Goal: Information Seeking & Learning: Check status

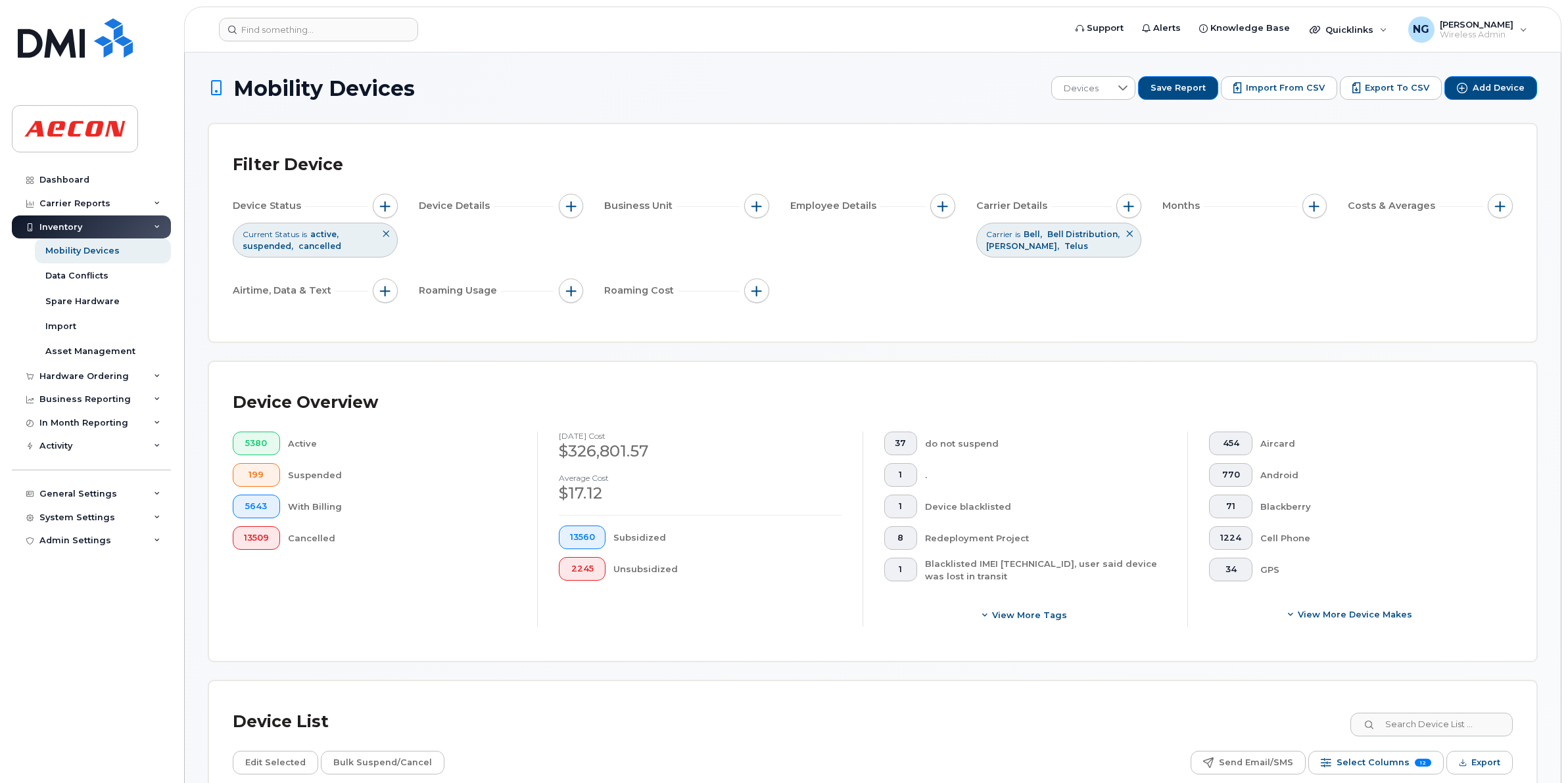
scroll to position [247, 0]
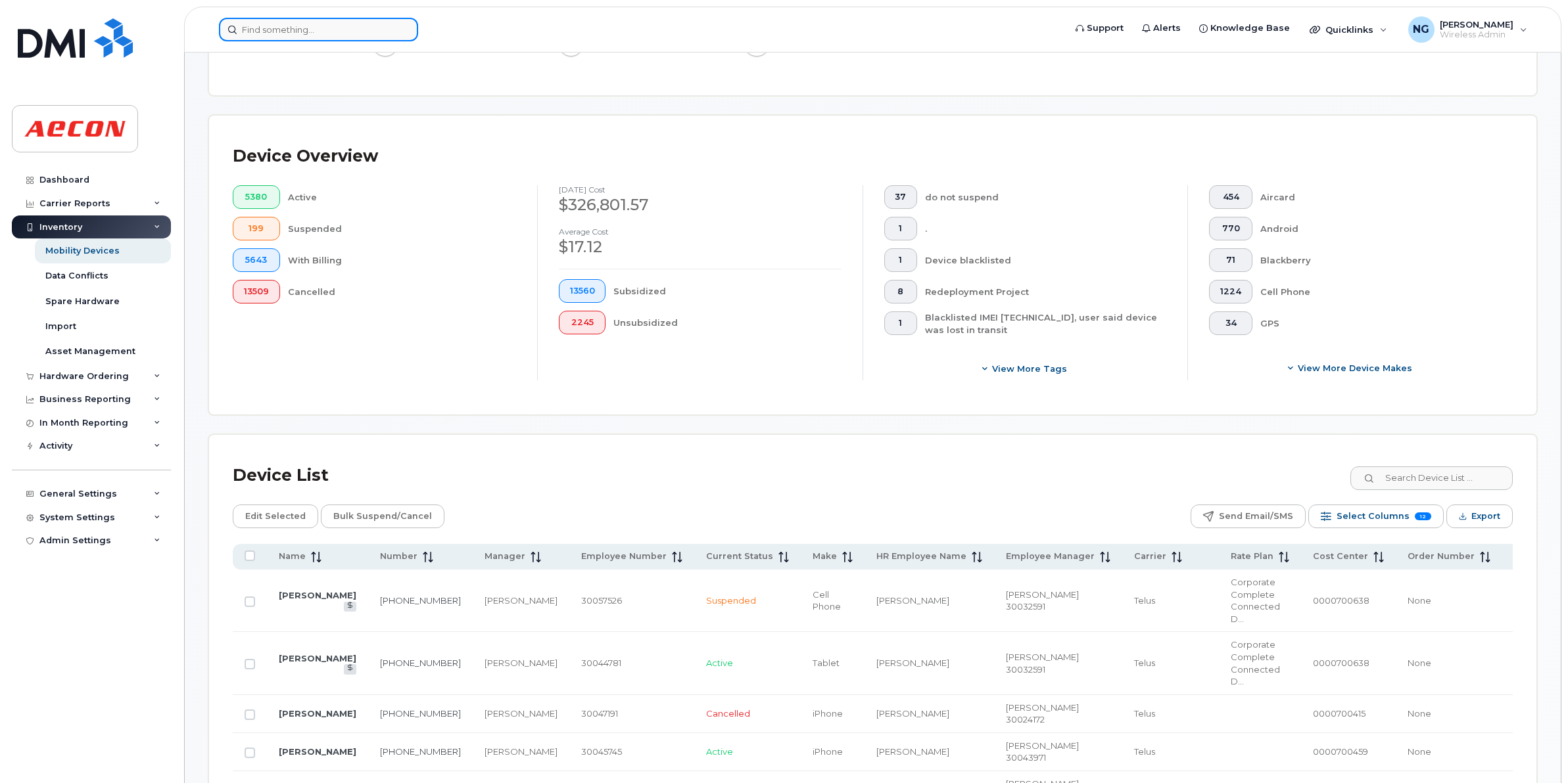
click at [356, 24] on input at bounding box center [318, 29] width 199 height 23
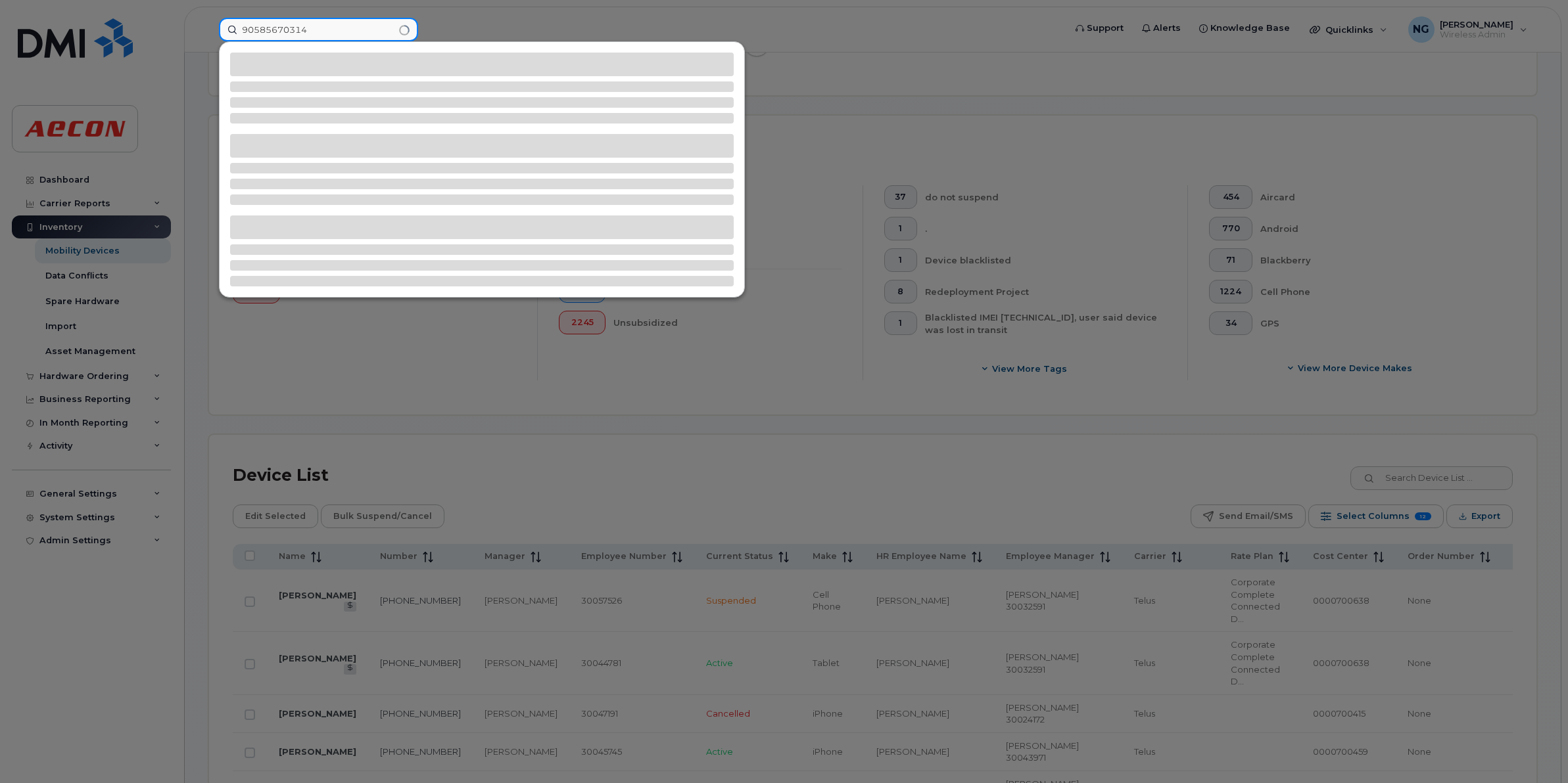
type input "90585670314"
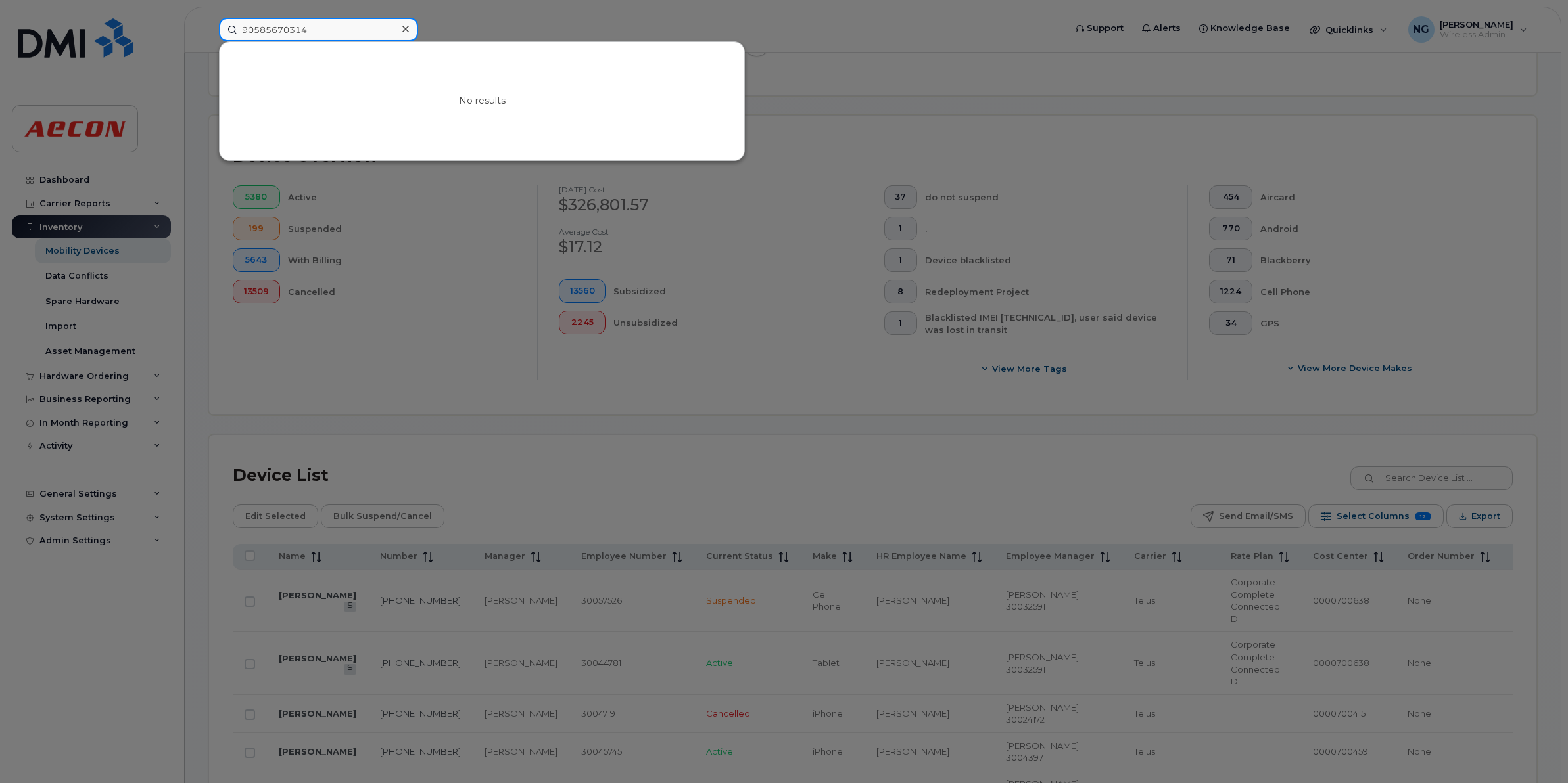
click at [352, 31] on input "90585670314" at bounding box center [318, 29] width 199 height 23
drag, startPoint x: 327, startPoint y: 36, endPoint x: 184, endPoint y: 28, distance: 143.2
click at [209, 28] on div "90585670314 No results" at bounding box center [637, 29] width 857 height 23
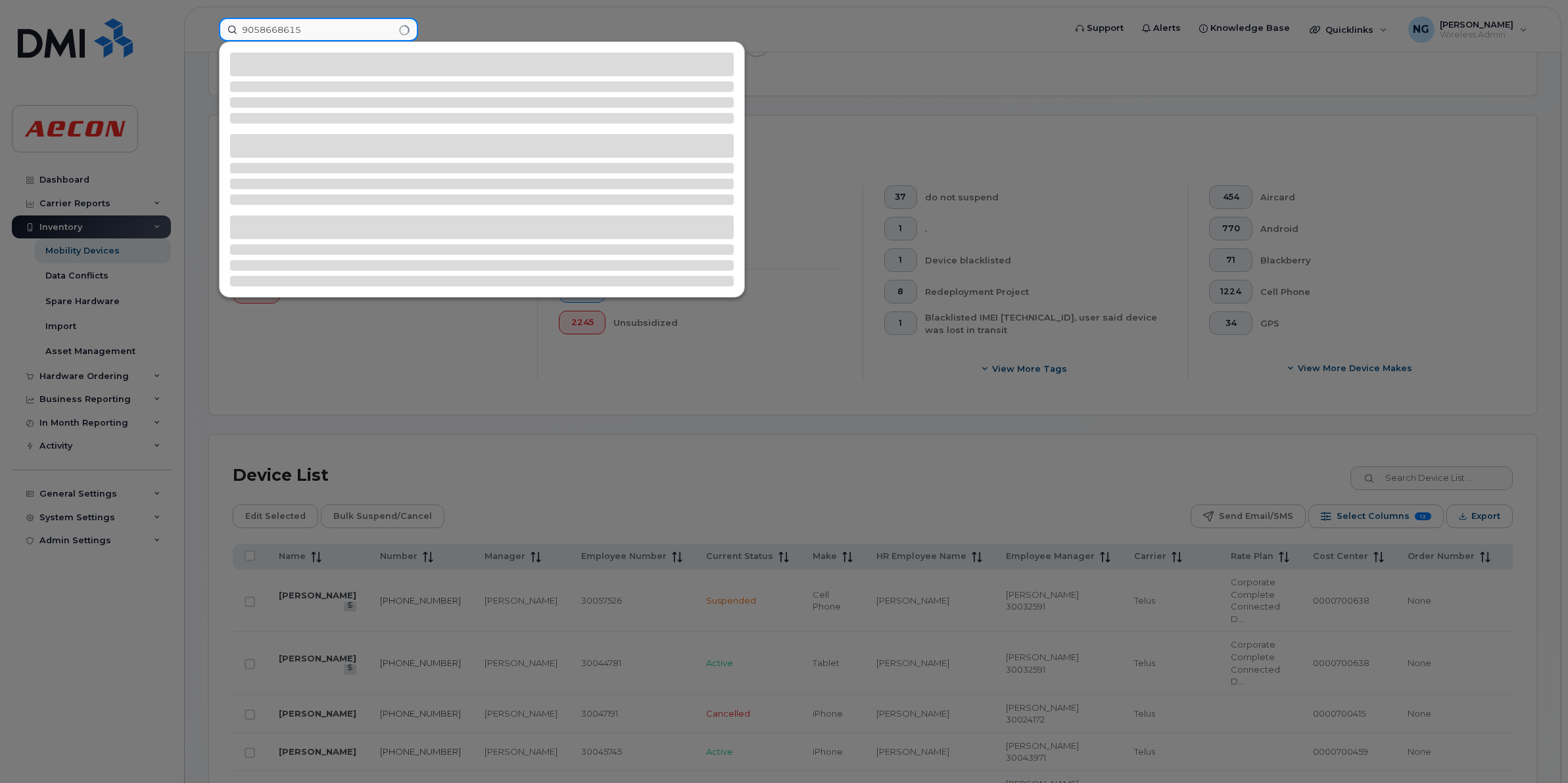
type input "9058668615"
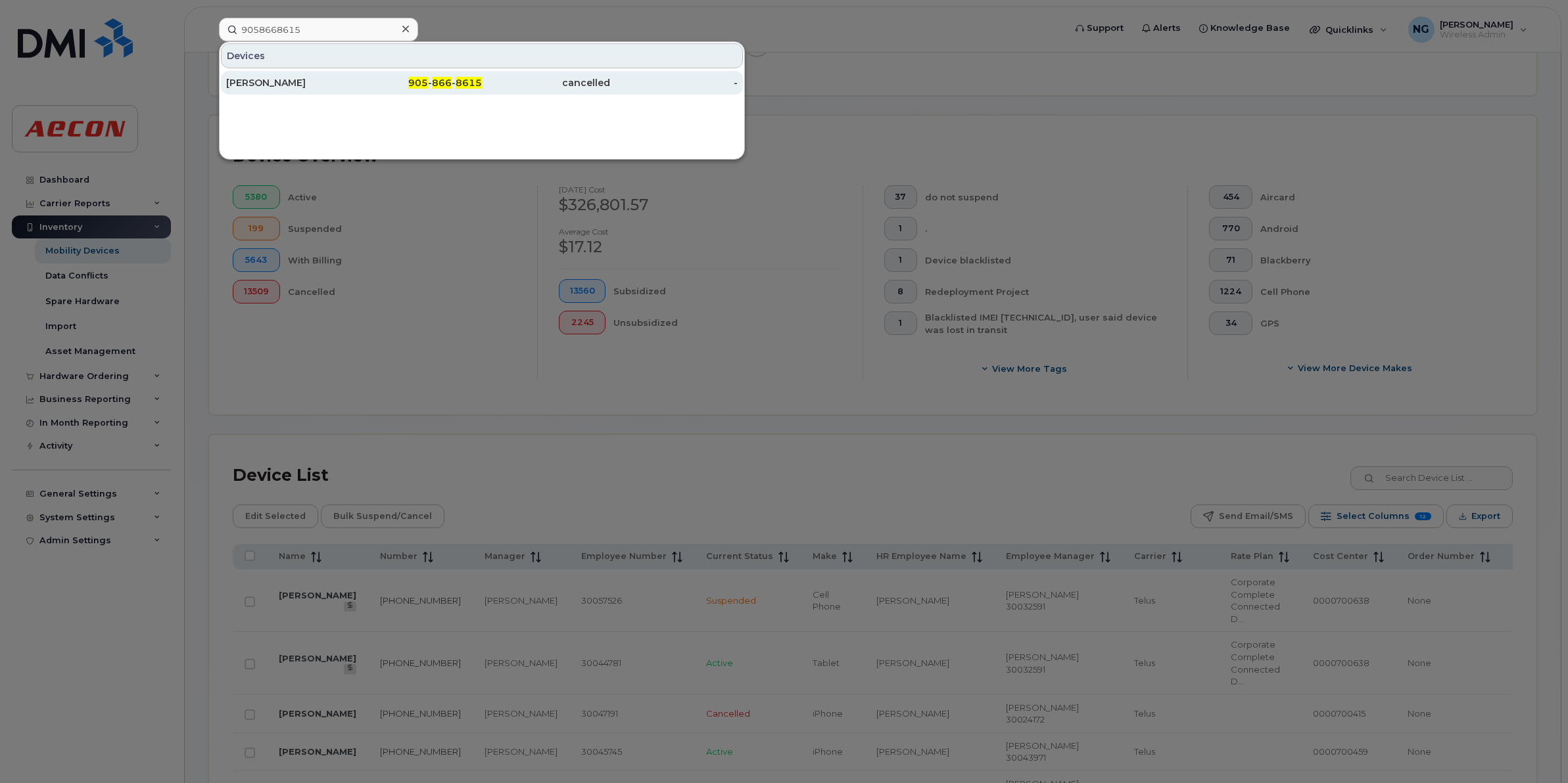
click at [462, 78] on span "8615" at bounding box center [469, 83] width 27 height 12
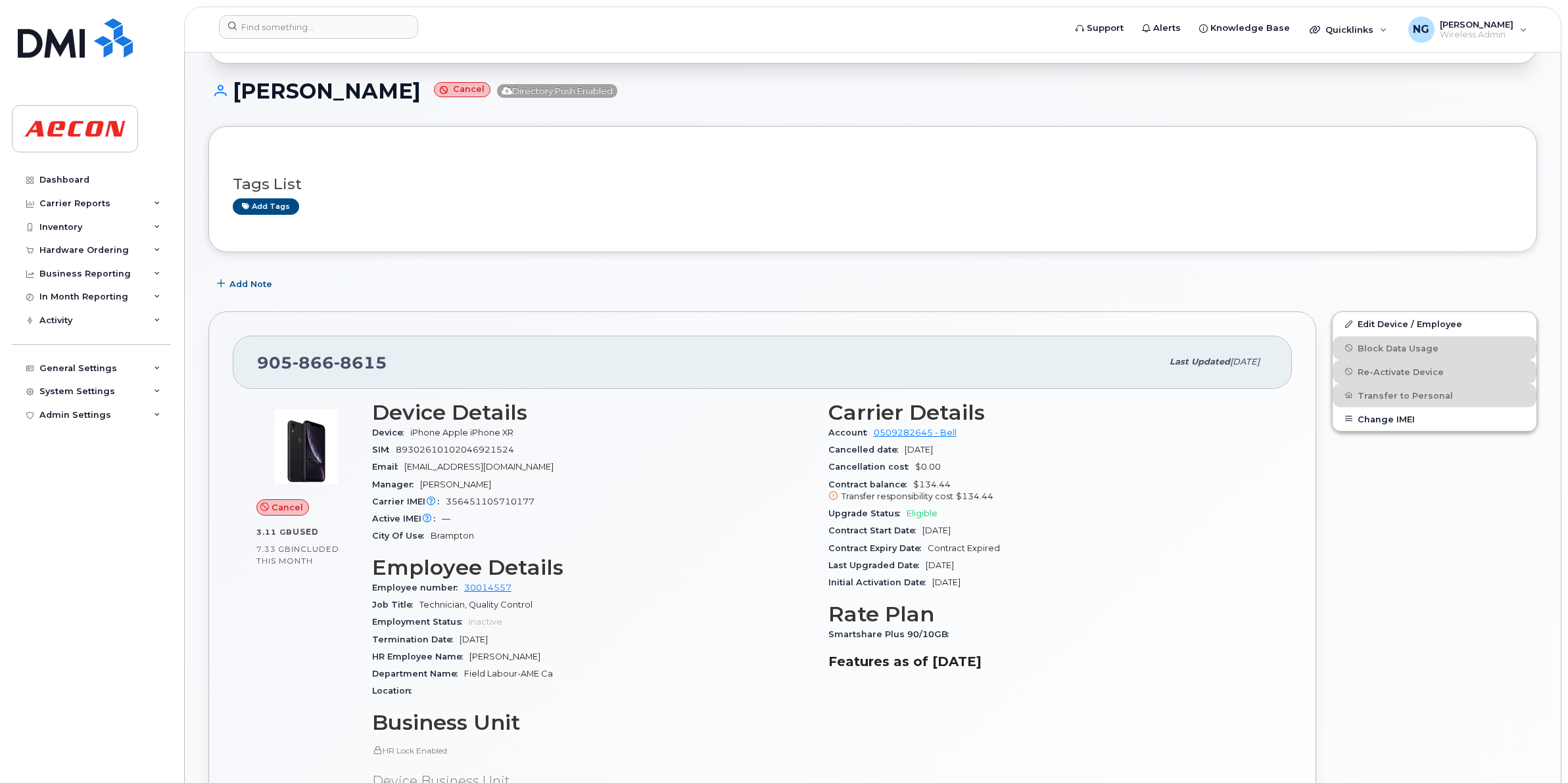
scroll to position [411, 0]
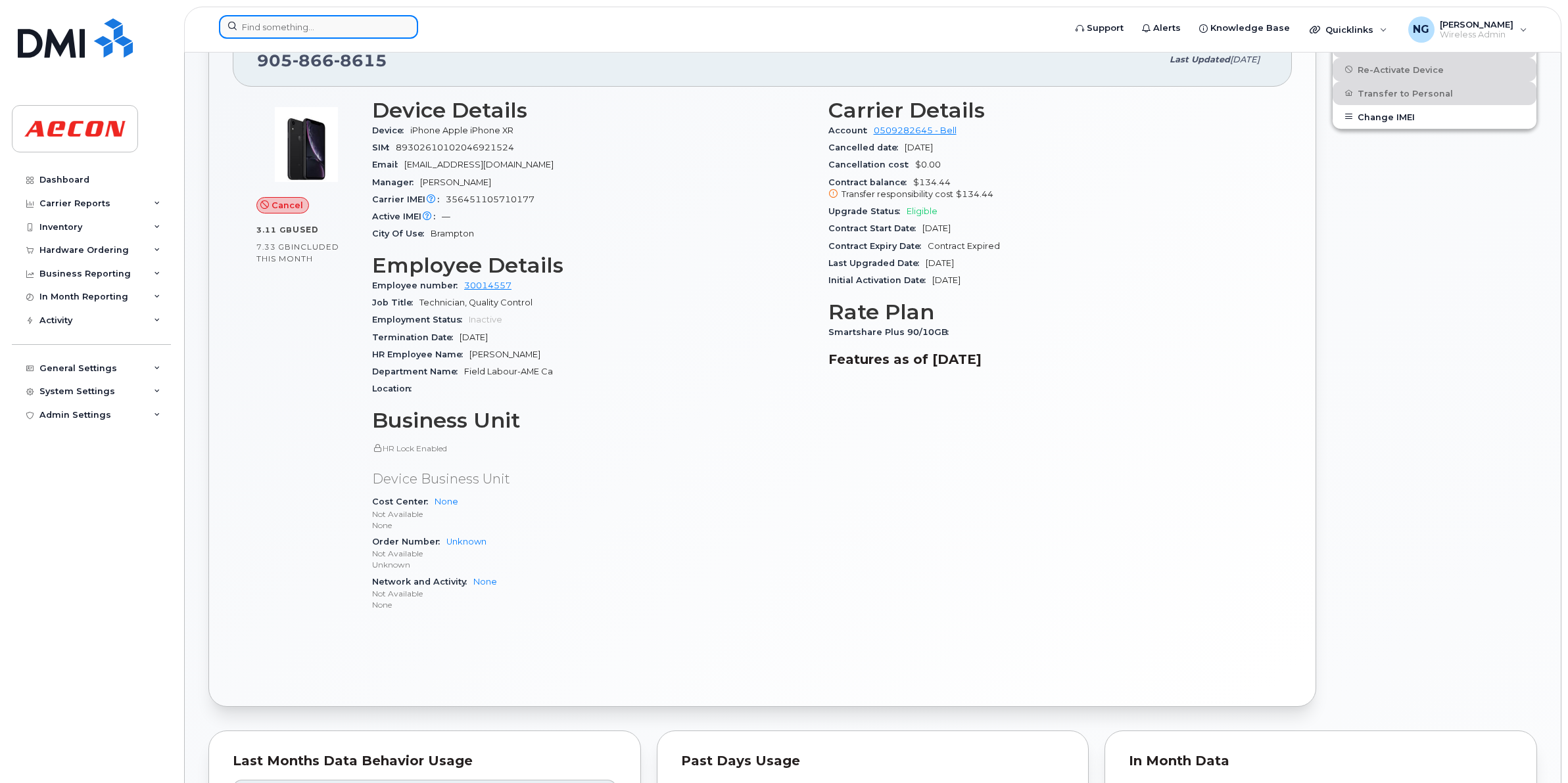
click at [325, 17] on input at bounding box center [318, 27] width 199 height 23
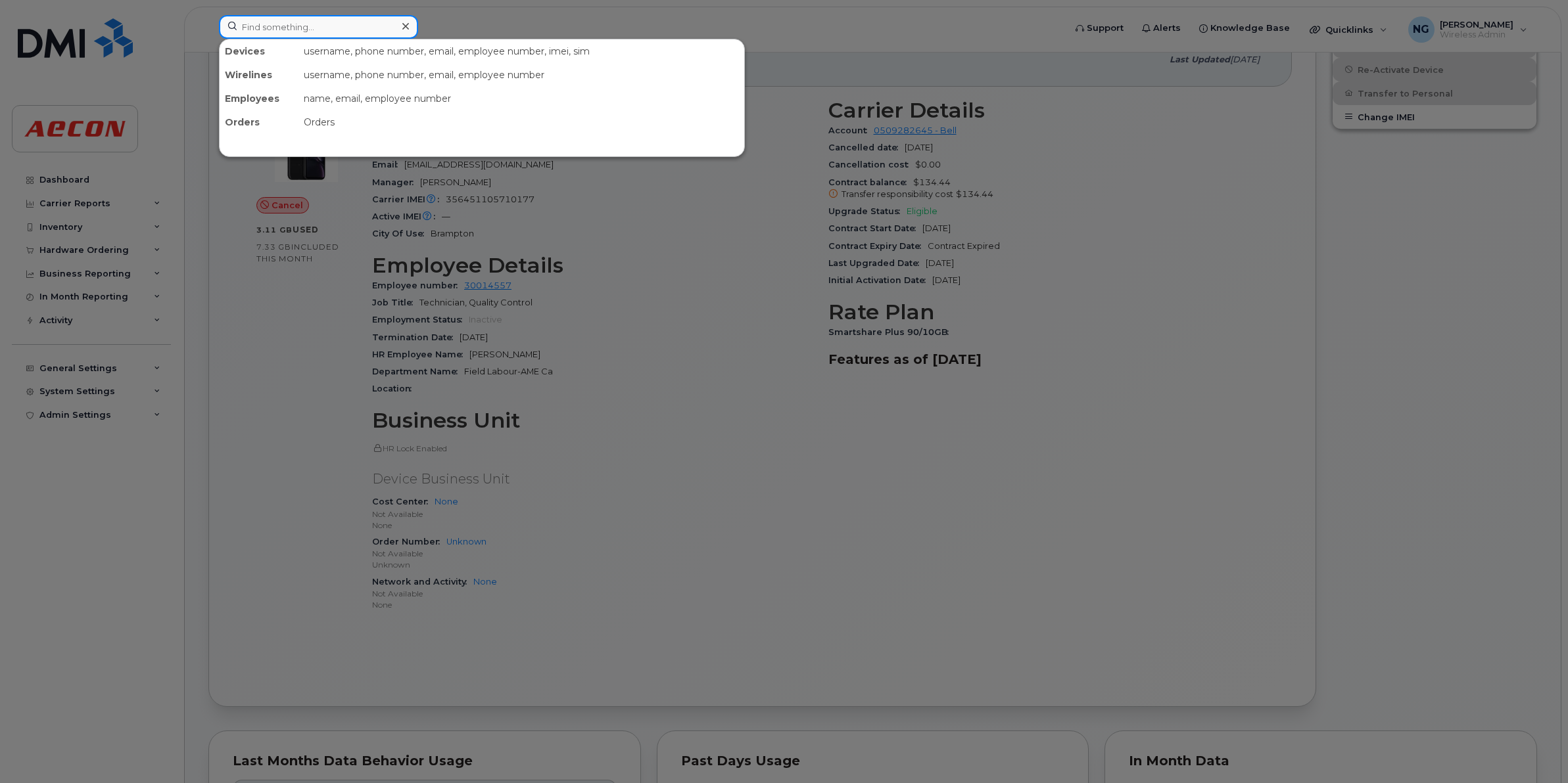
paste input "9059996013"
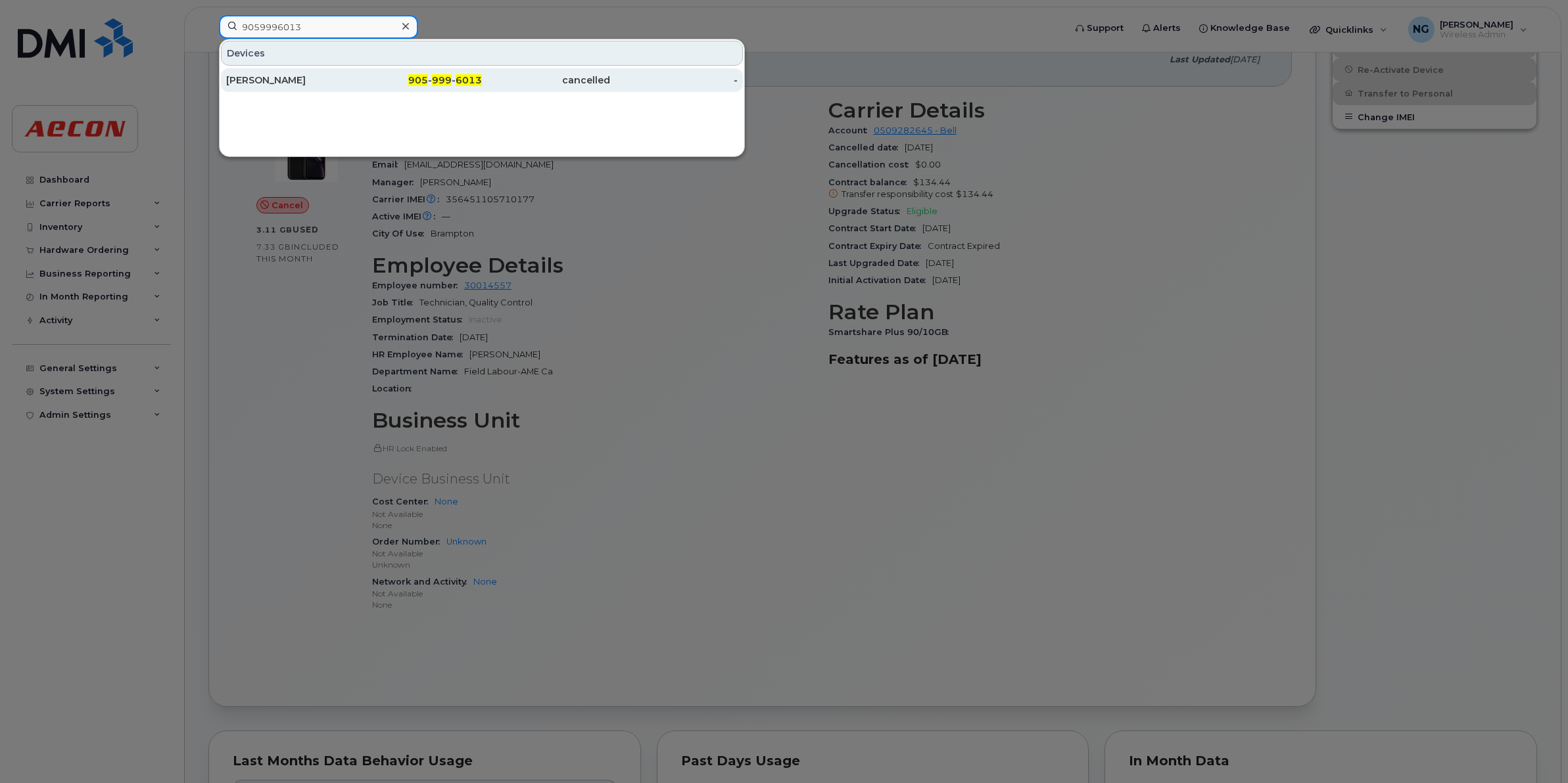
type input "9059996013"
click at [445, 80] on span "999" at bounding box center [442, 80] width 20 height 12
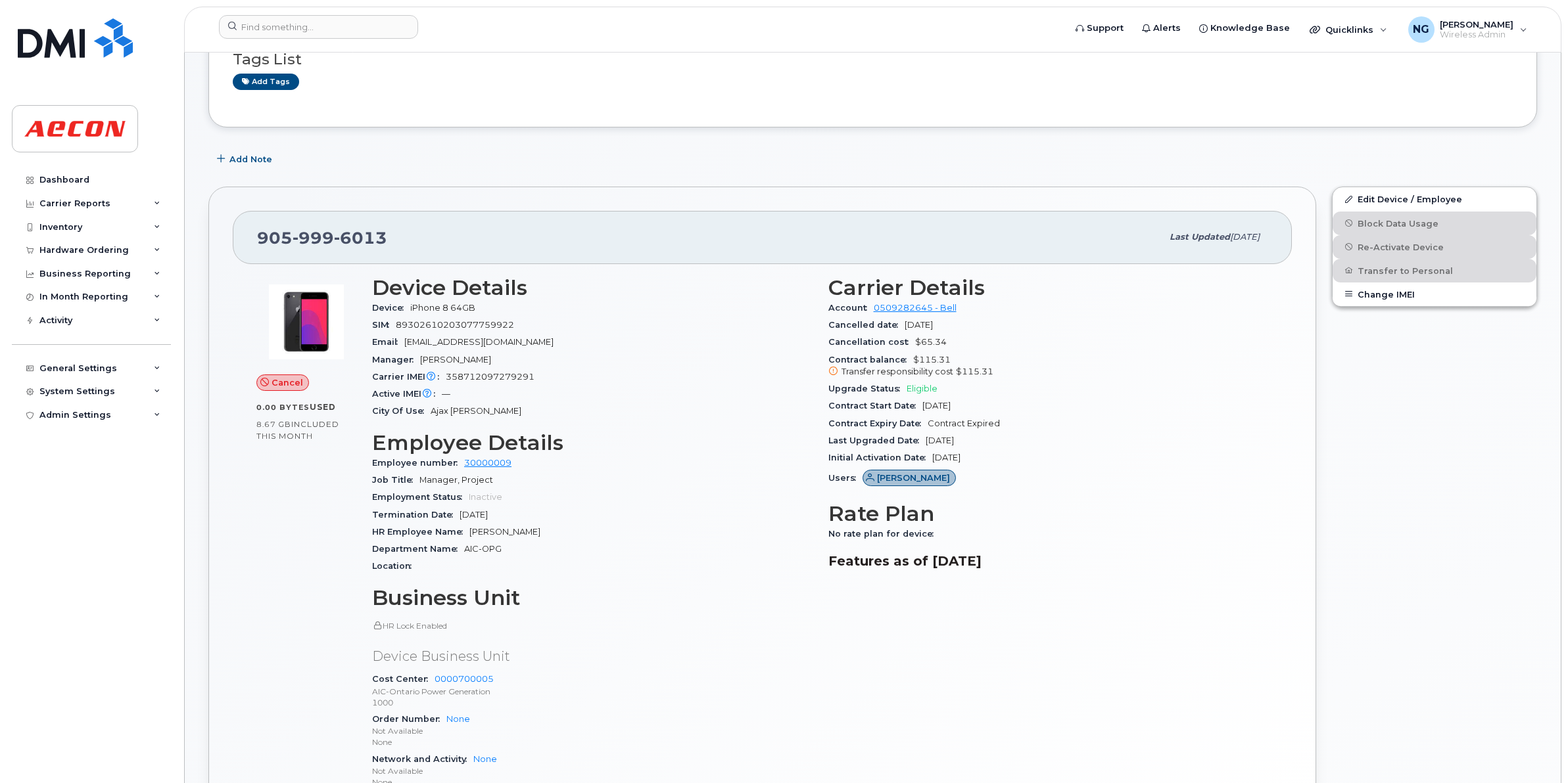
scroll to position [329, 0]
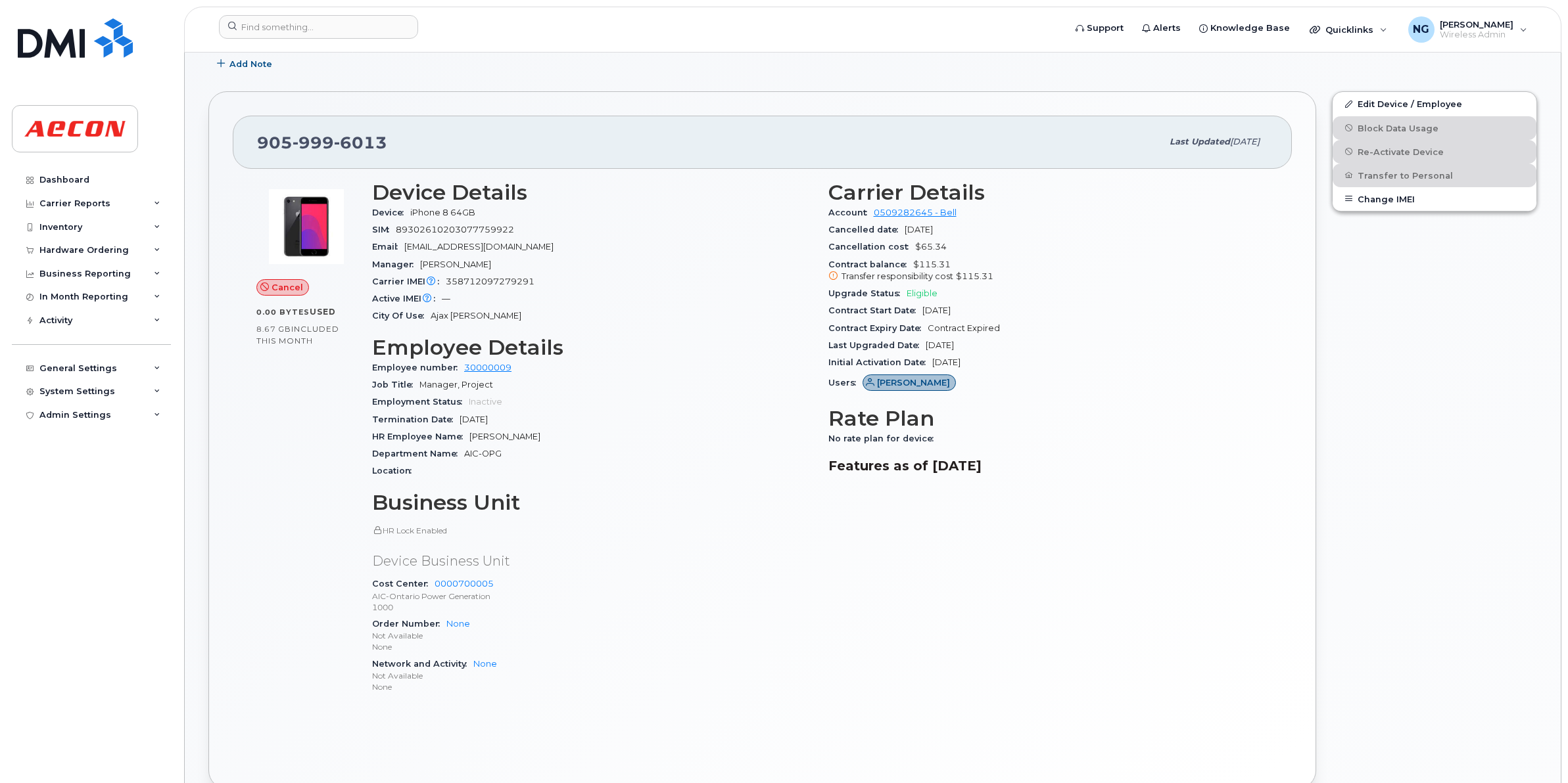
click at [1475, 363] on div "Edit Device / Employee Block Data Usage Re-Activate Device Transfer to Personal…" at bounding box center [1434, 440] width 221 height 714
click at [336, 11] on header "Support Alerts Knowledge Base Quicklinks Suspend / Cancel Device Change SIM Car…" at bounding box center [872, 29] width 1377 height 46
click at [335, 28] on input at bounding box center [318, 27] width 199 height 23
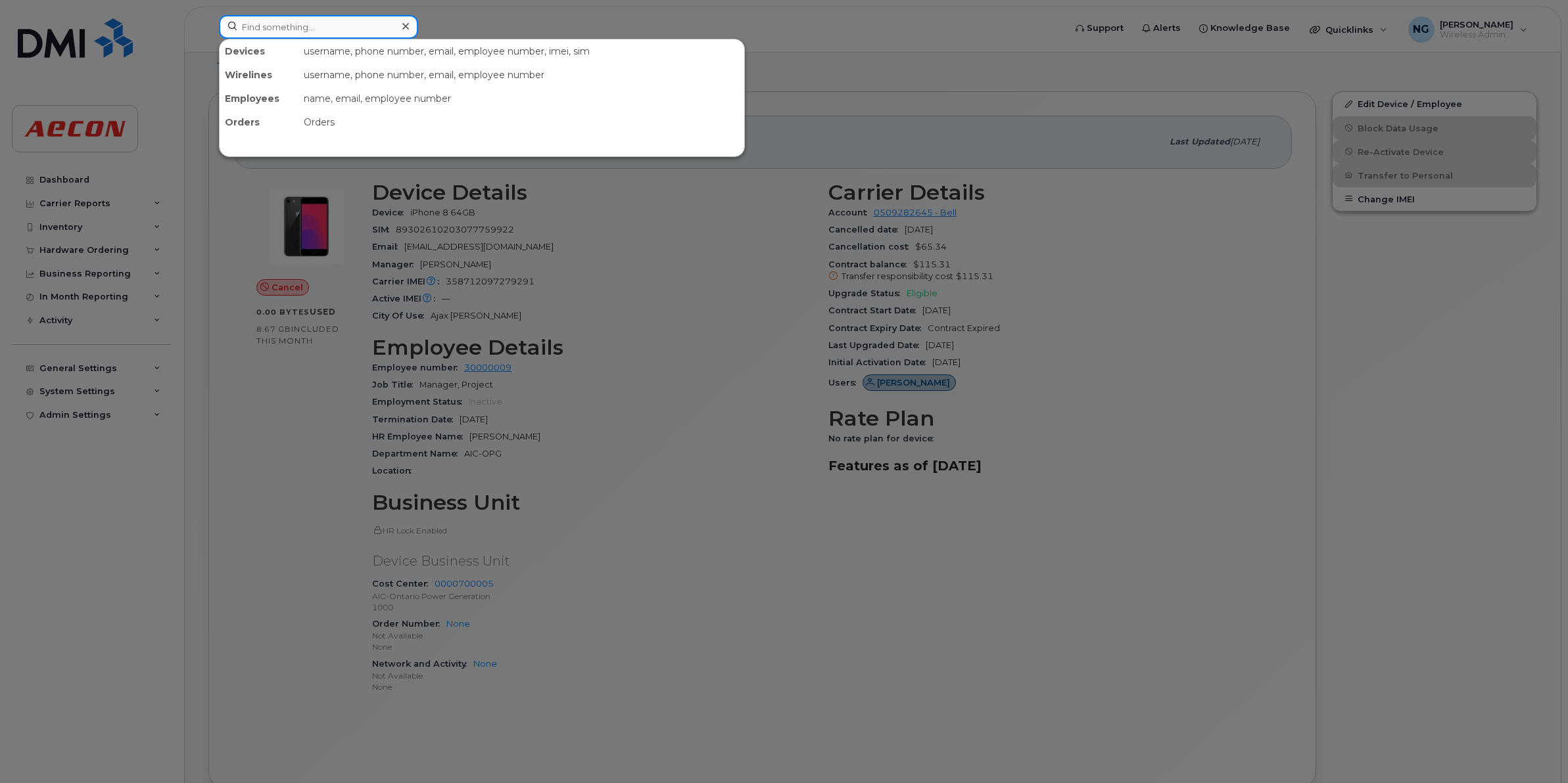
click at [336, 31] on input at bounding box center [318, 27] width 199 height 23
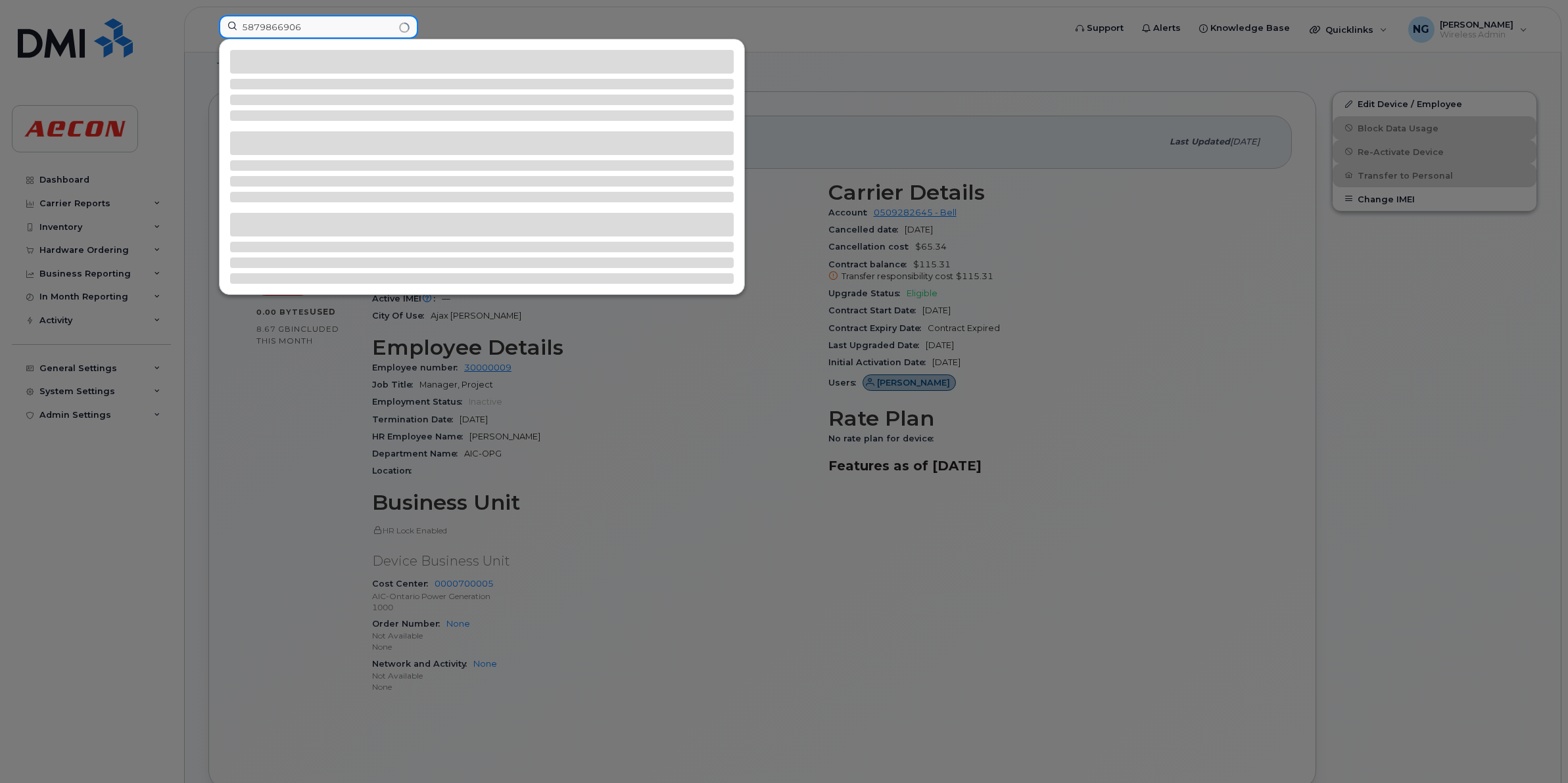
type input "5879866906"
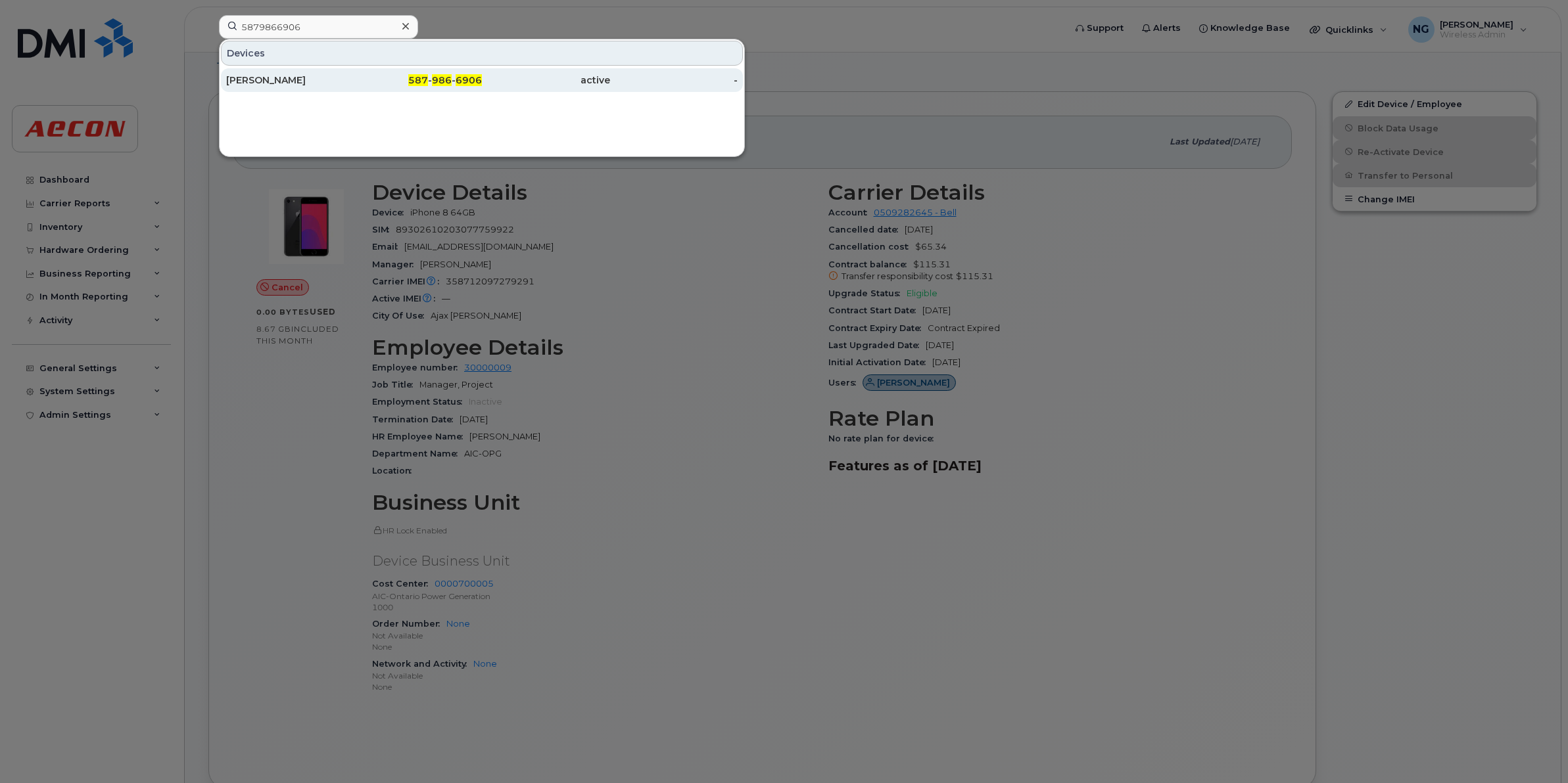
click at [610, 73] on div "active" at bounding box center [674, 80] width 128 height 23
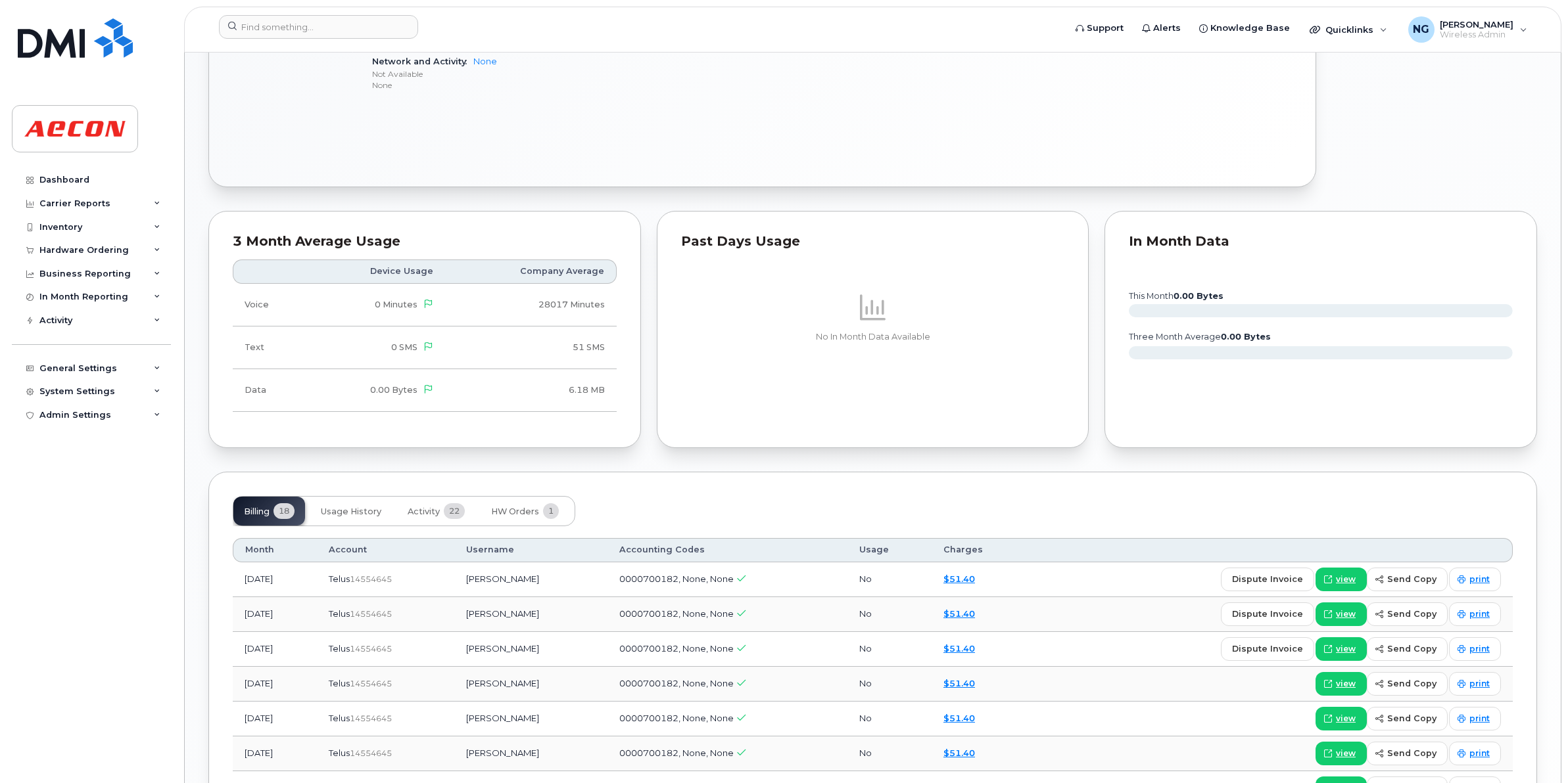
scroll to position [904, 0]
click at [527, 508] on span "HW Orders" at bounding box center [515, 510] width 48 height 11
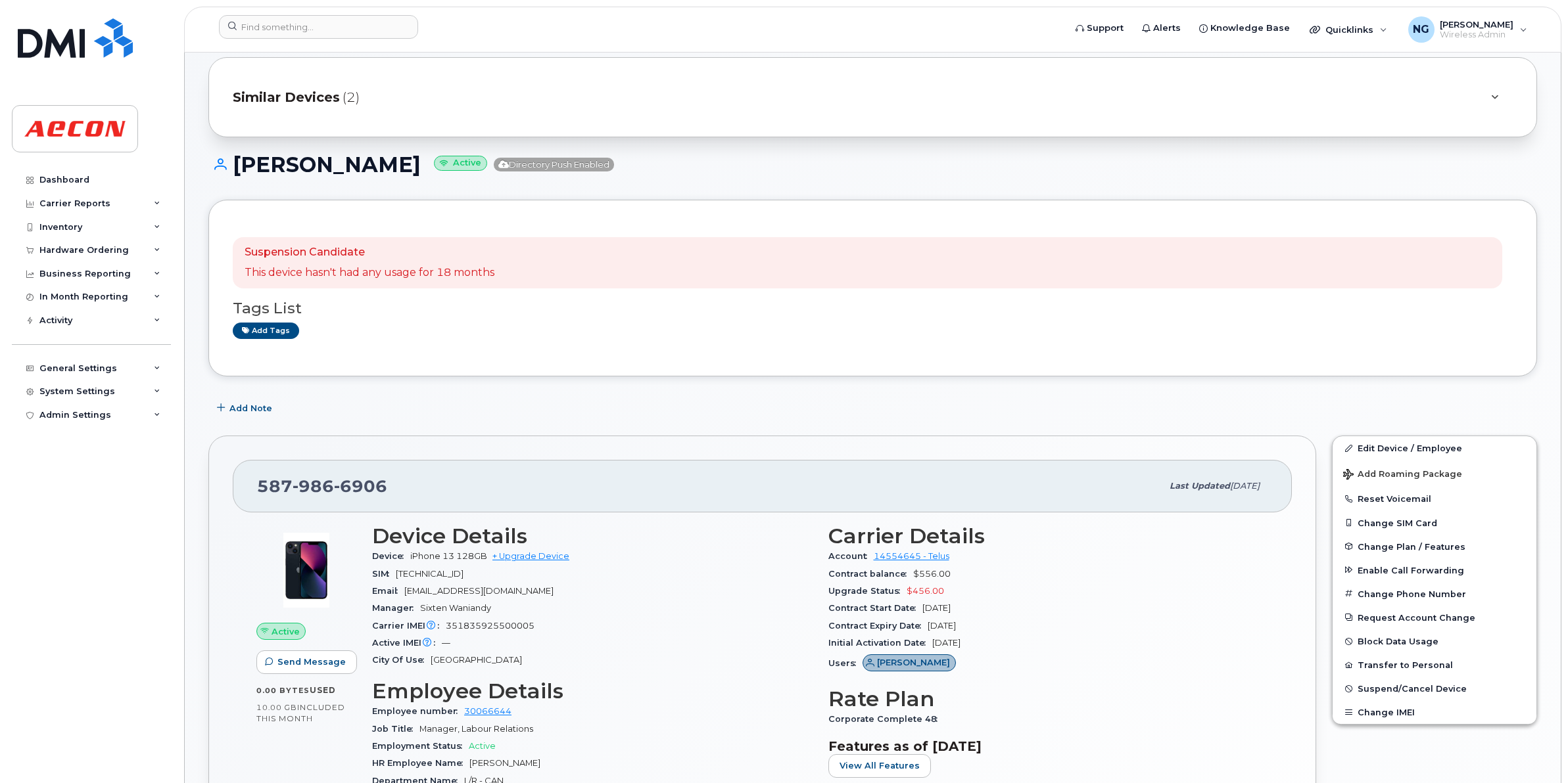
scroll to position [0, 0]
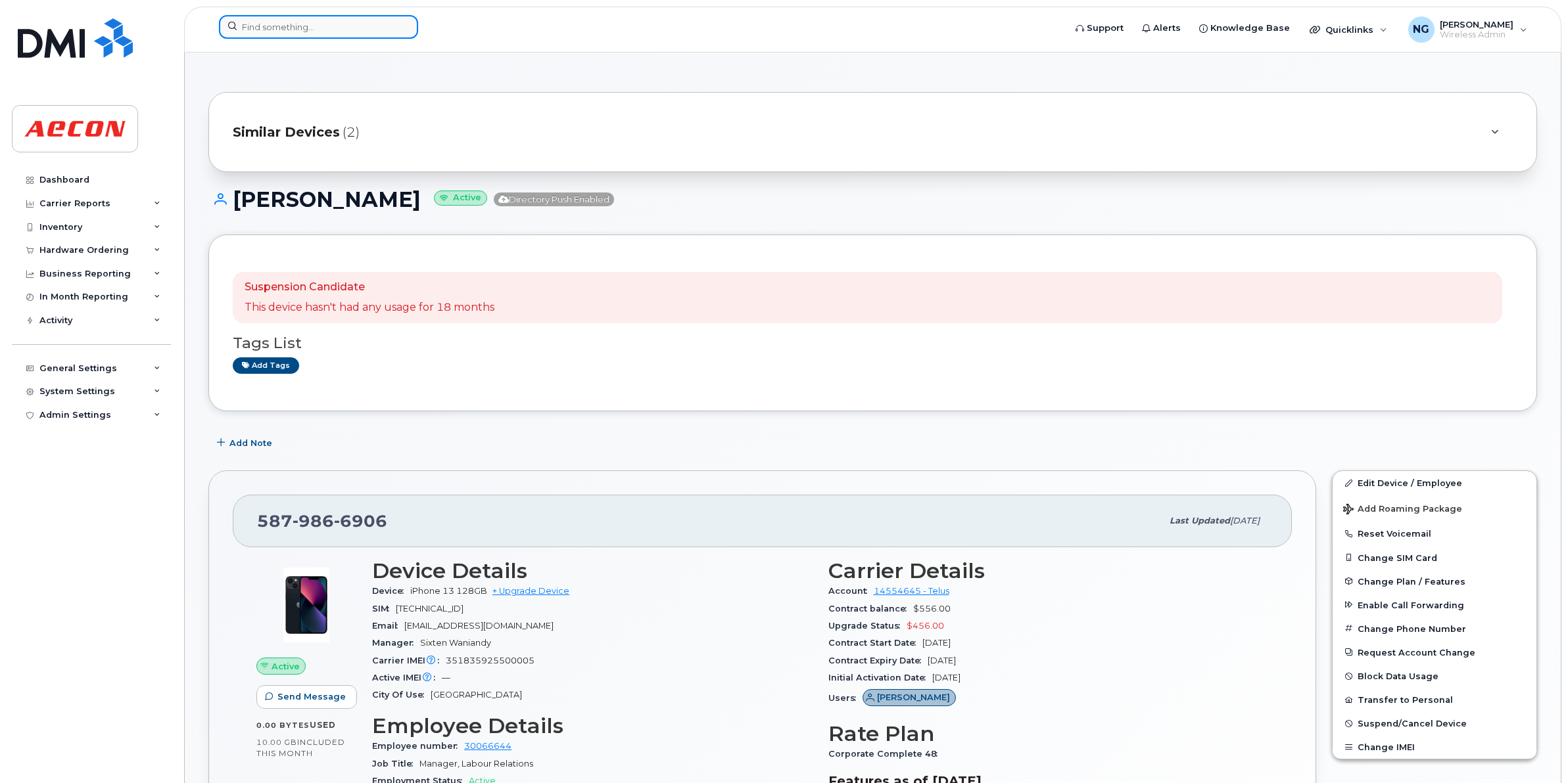
drag, startPoint x: 346, startPoint y: 27, endPoint x: 336, endPoint y: 31, distance: 10.8
click at [346, 27] on input at bounding box center [318, 27] width 199 height 23
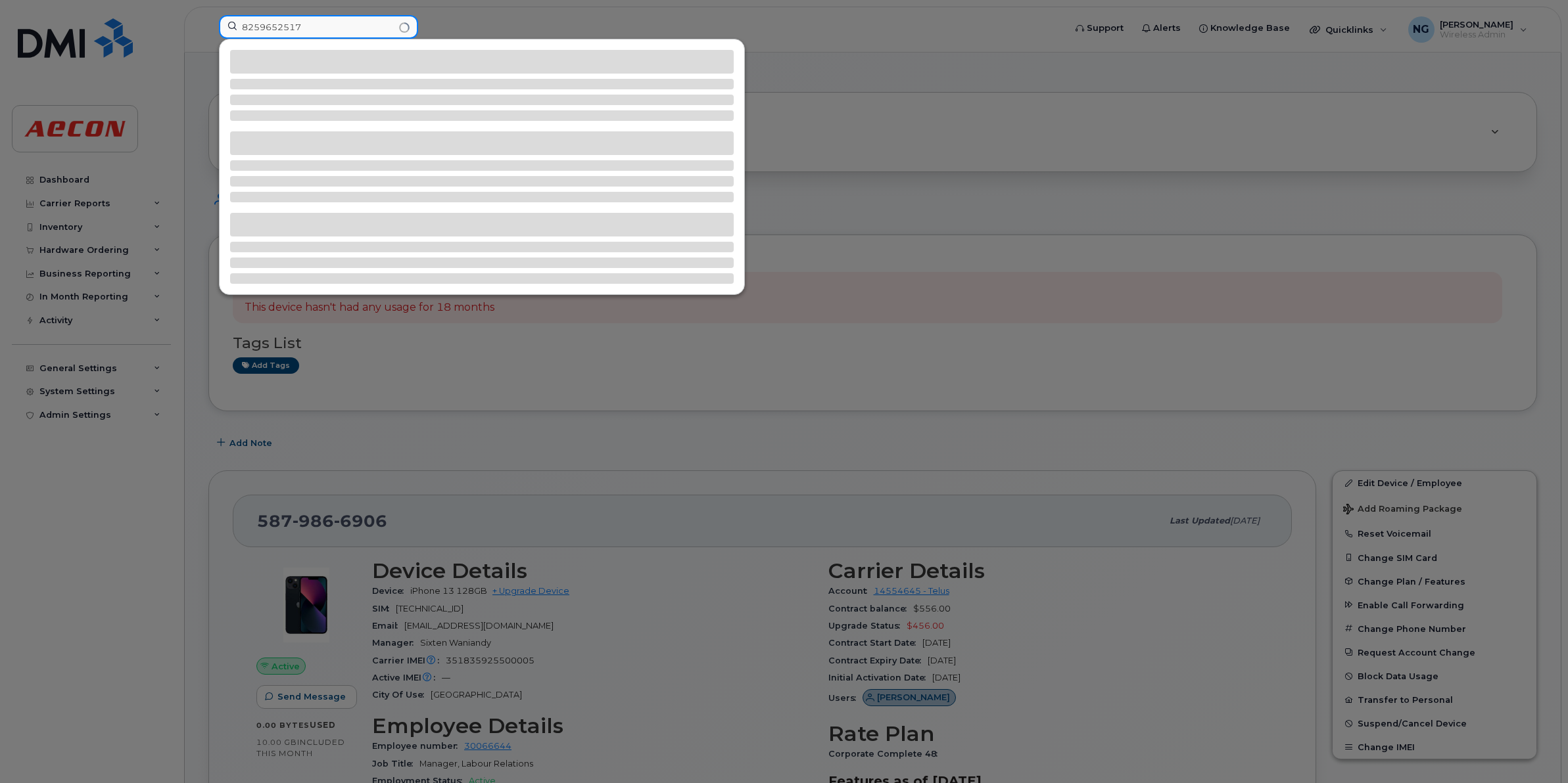
type input "8259652517"
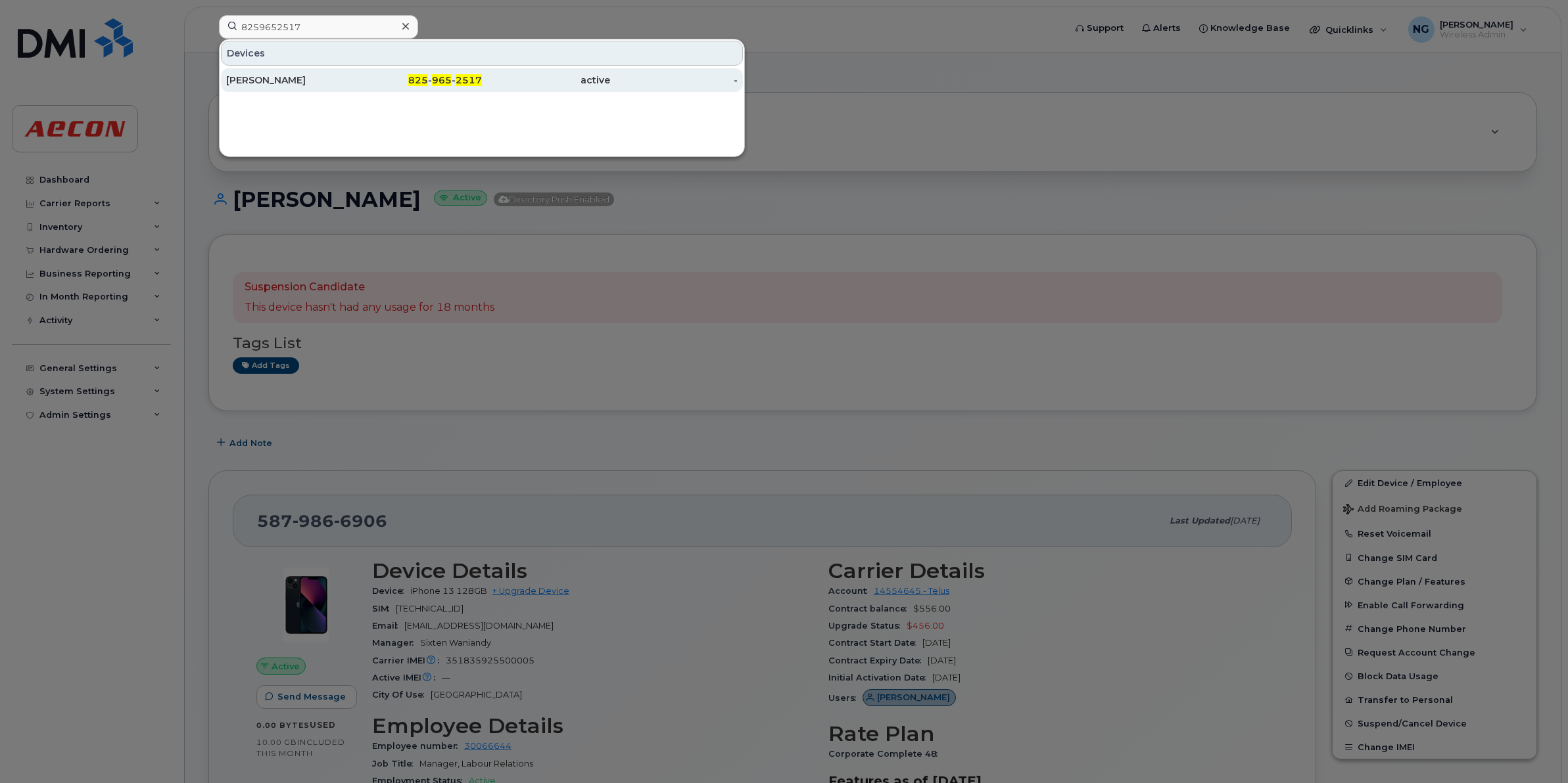
click at [455, 76] on span "2517" at bounding box center [469, 80] width 27 height 12
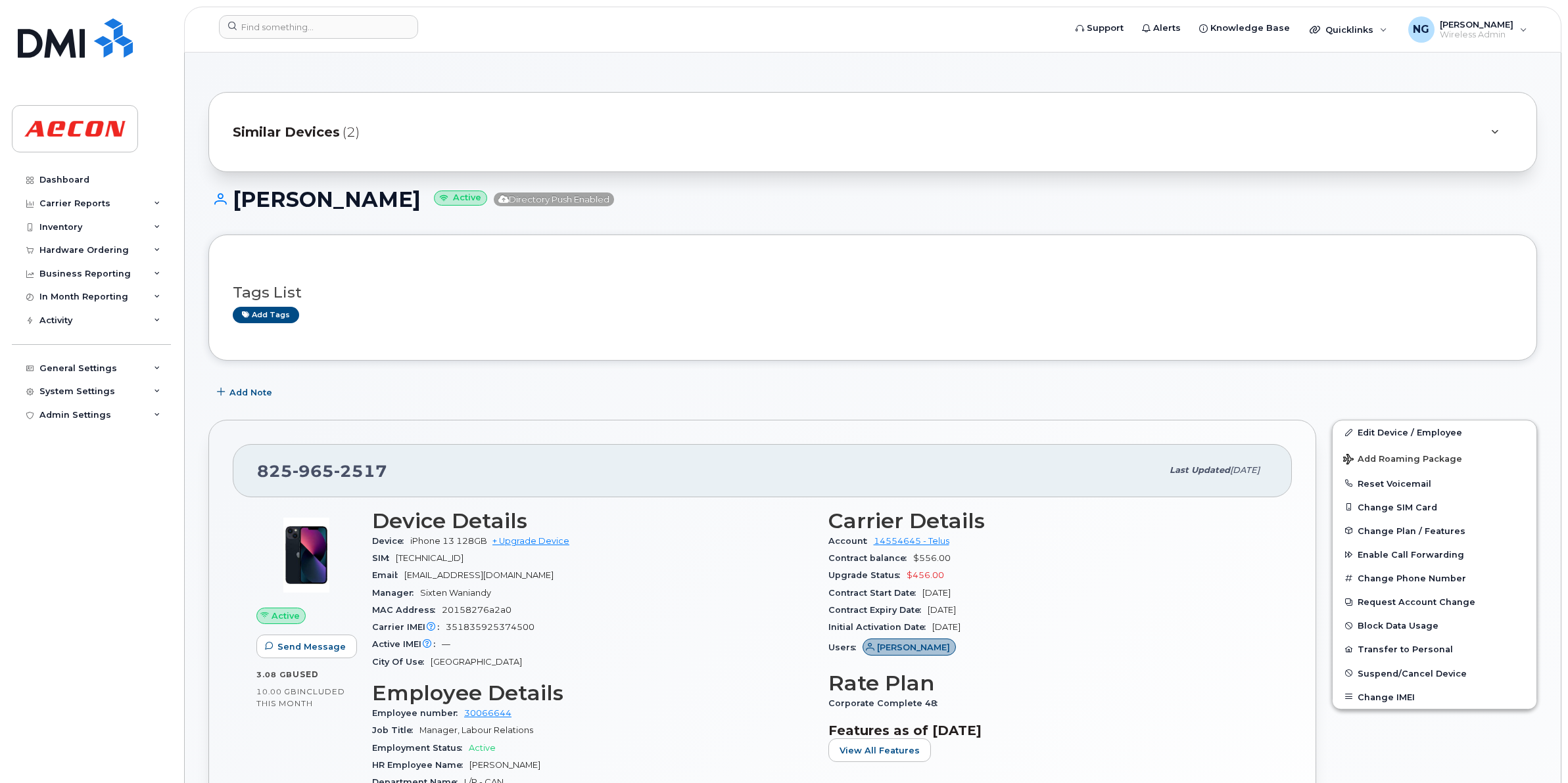
click at [287, 132] on span "Similar Devices" at bounding box center [286, 132] width 107 height 19
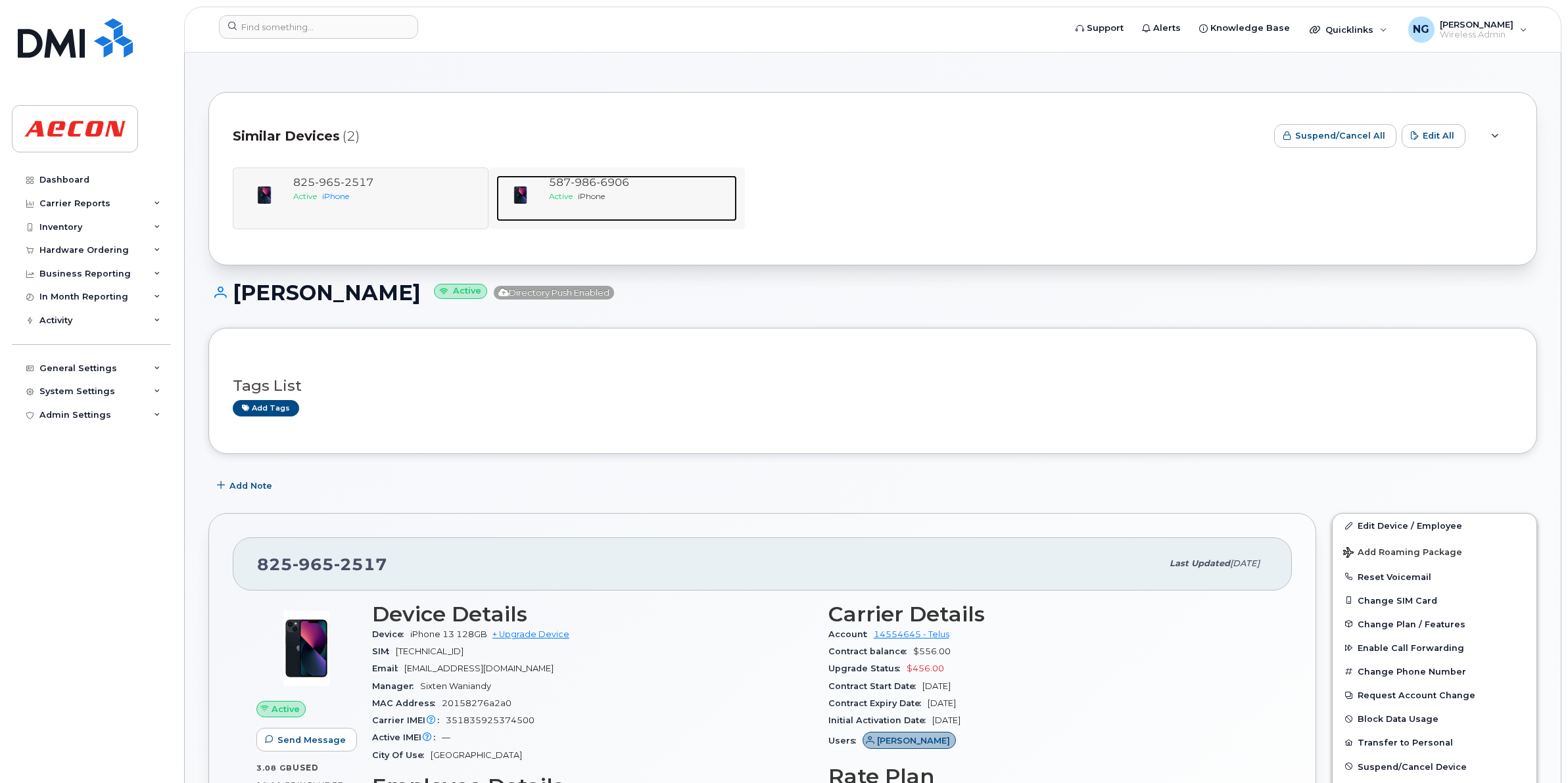
click at [596, 184] on span "986" at bounding box center [612, 182] width 33 height 13
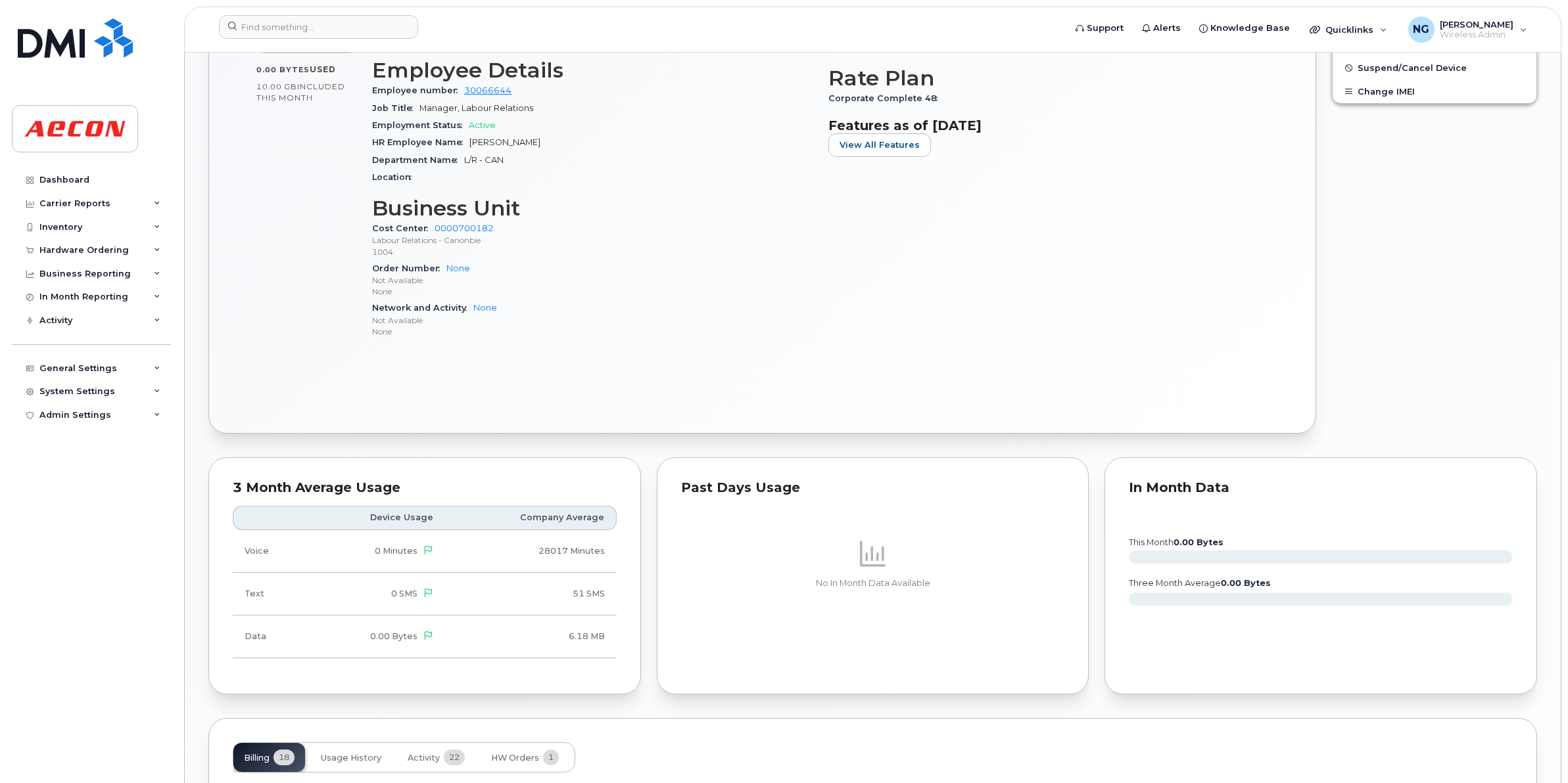
scroll to position [841, 0]
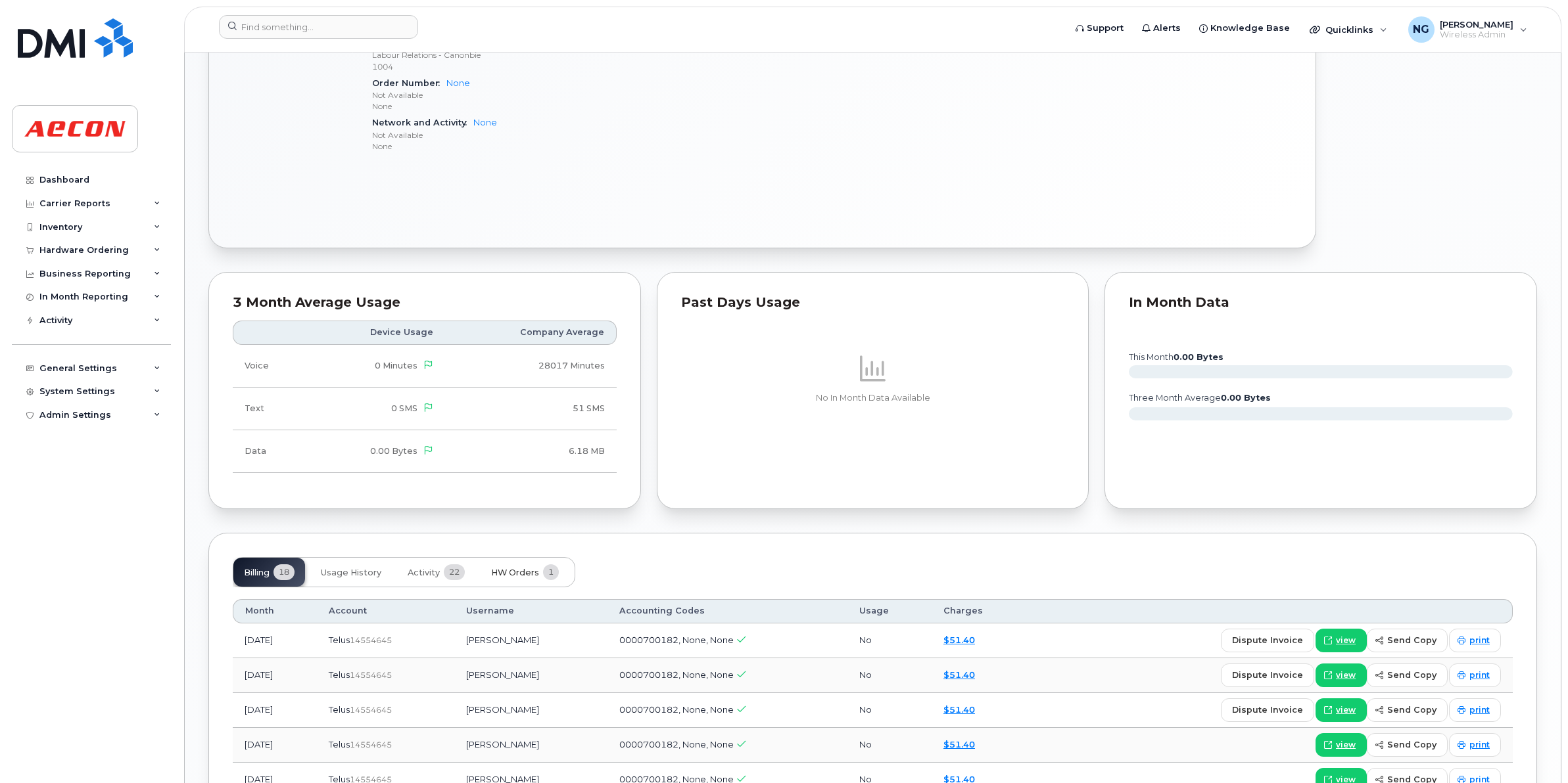
click at [525, 574] on span "HW Orders" at bounding box center [515, 573] width 48 height 11
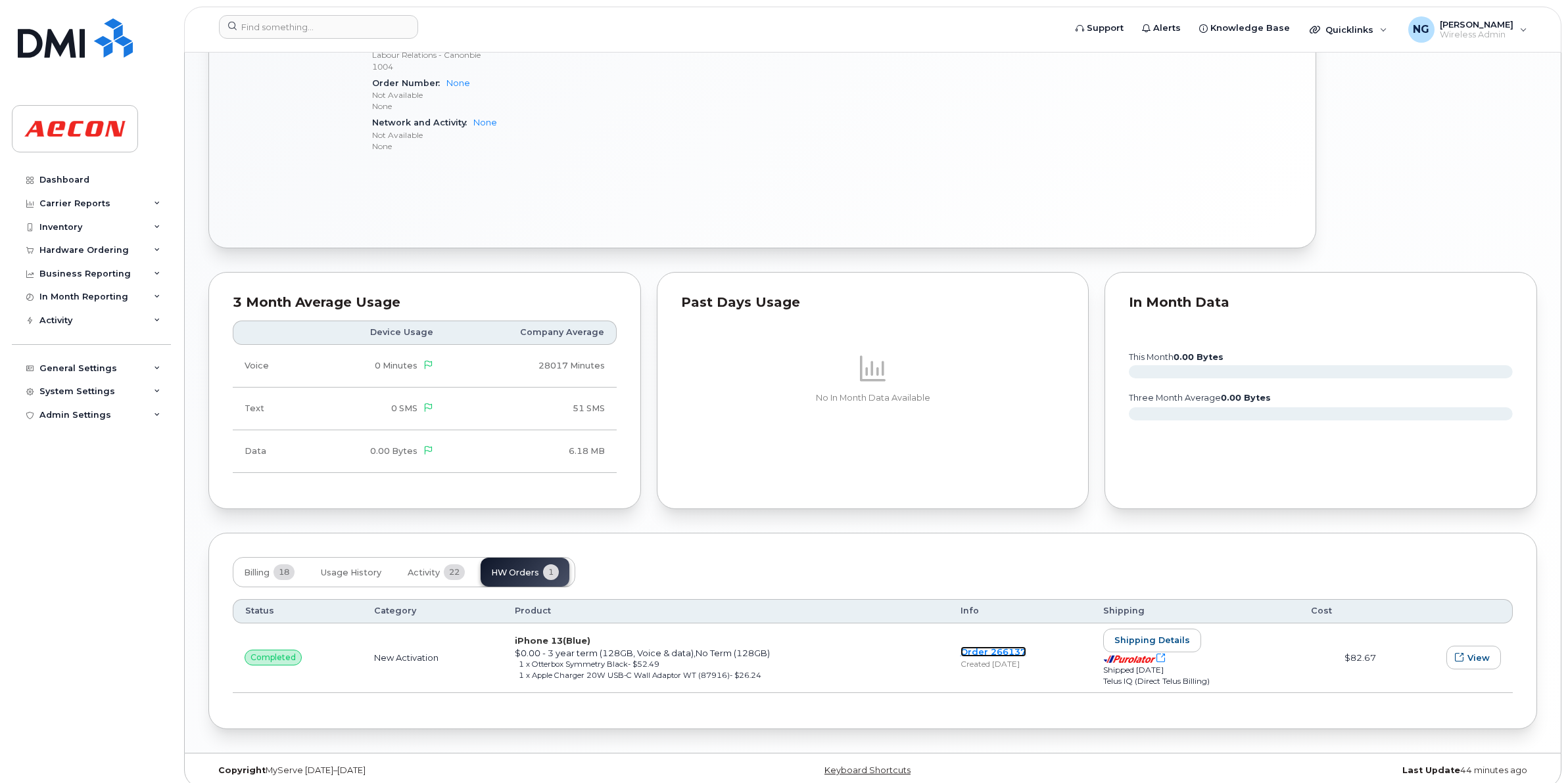
click at [981, 653] on link "Order 266137" at bounding box center [993, 651] width 66 height 11
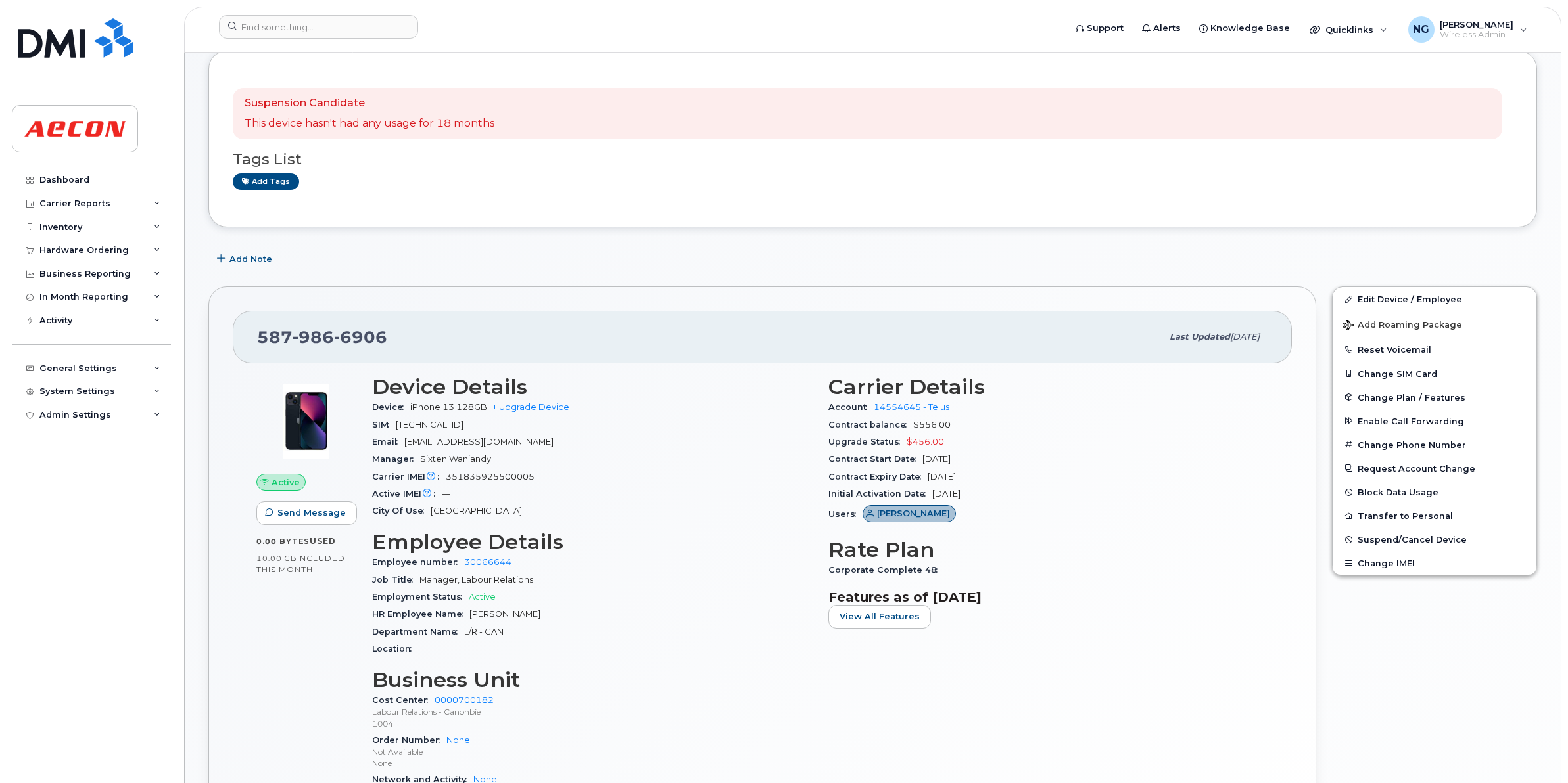
scroll to position [0, 0]
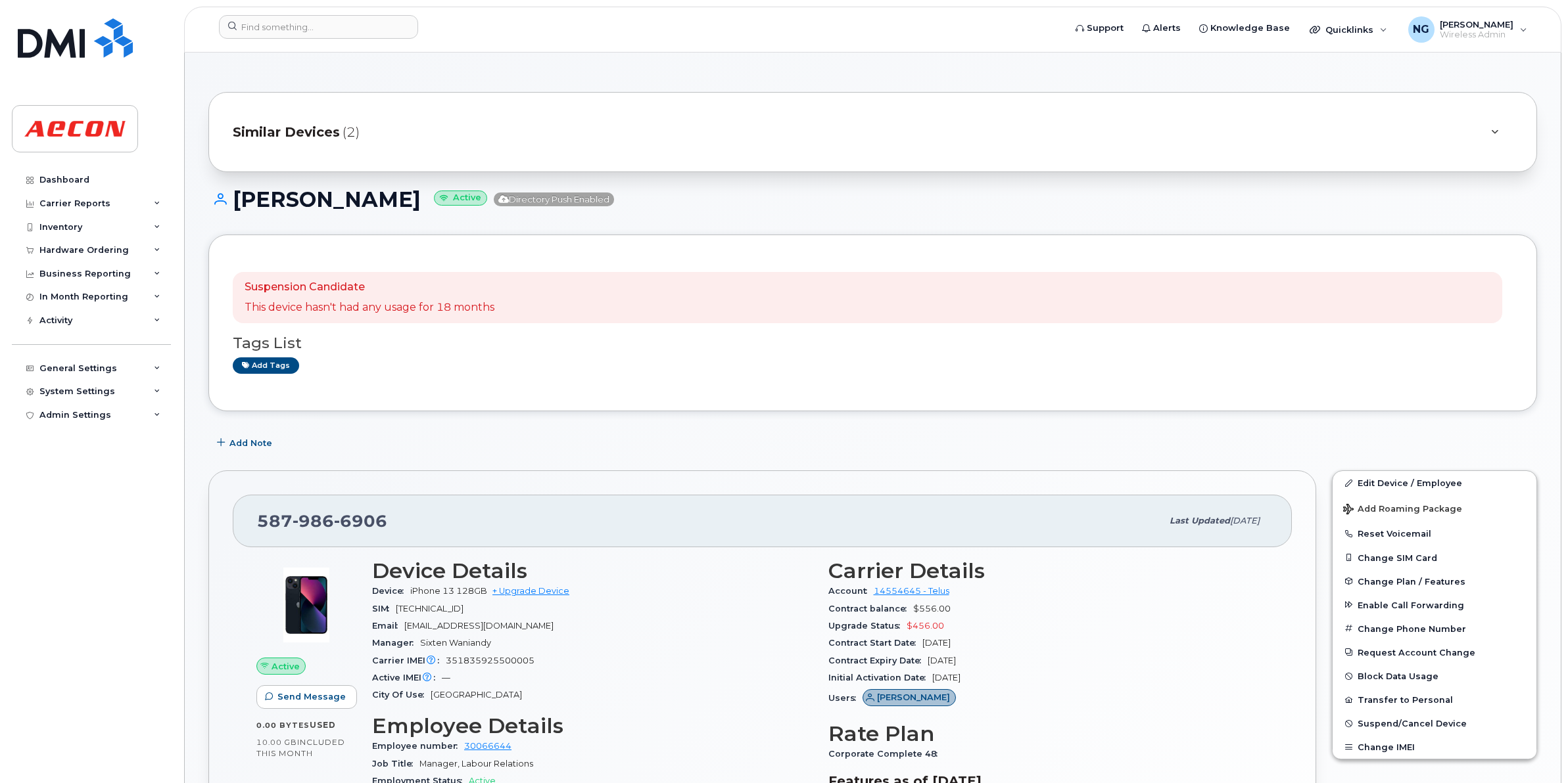
click at [310, 128] on span "Similar Devices" at bounding box center [286, 132] width 107 height 19
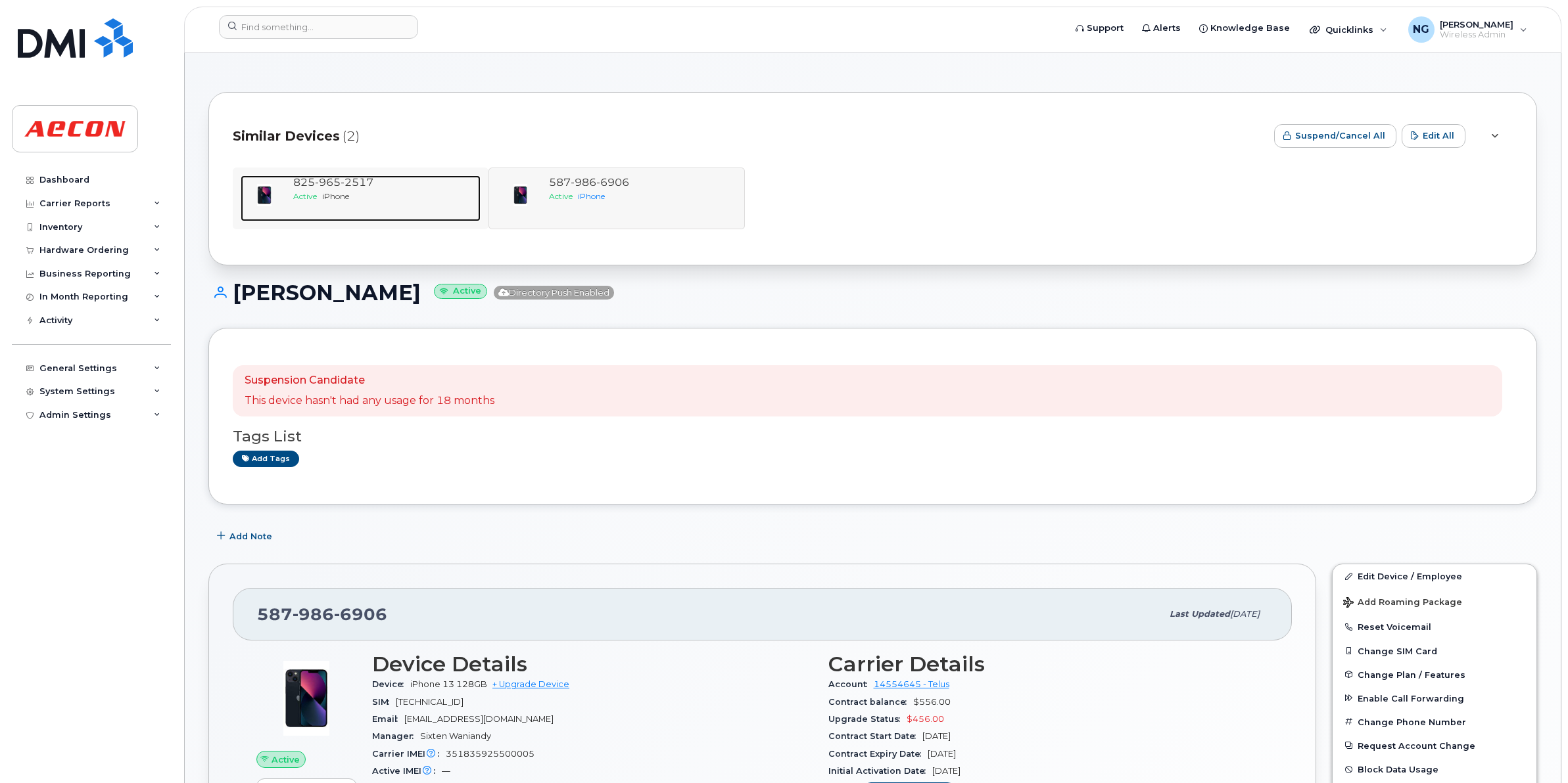
click at [340, 184] on span "965" at bounding box center [356, 182] width 33 height 13
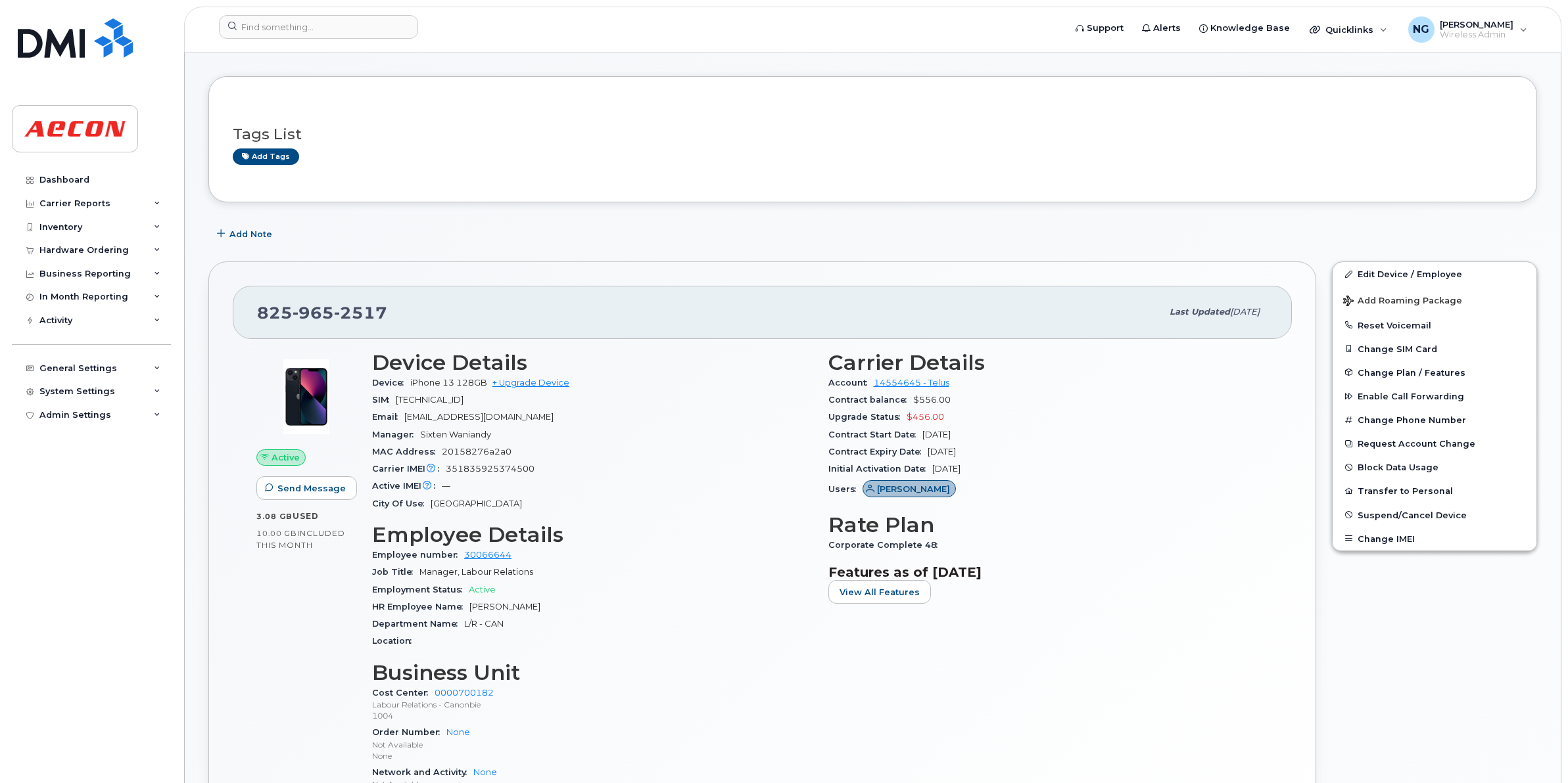
scroll to position [164, 0]
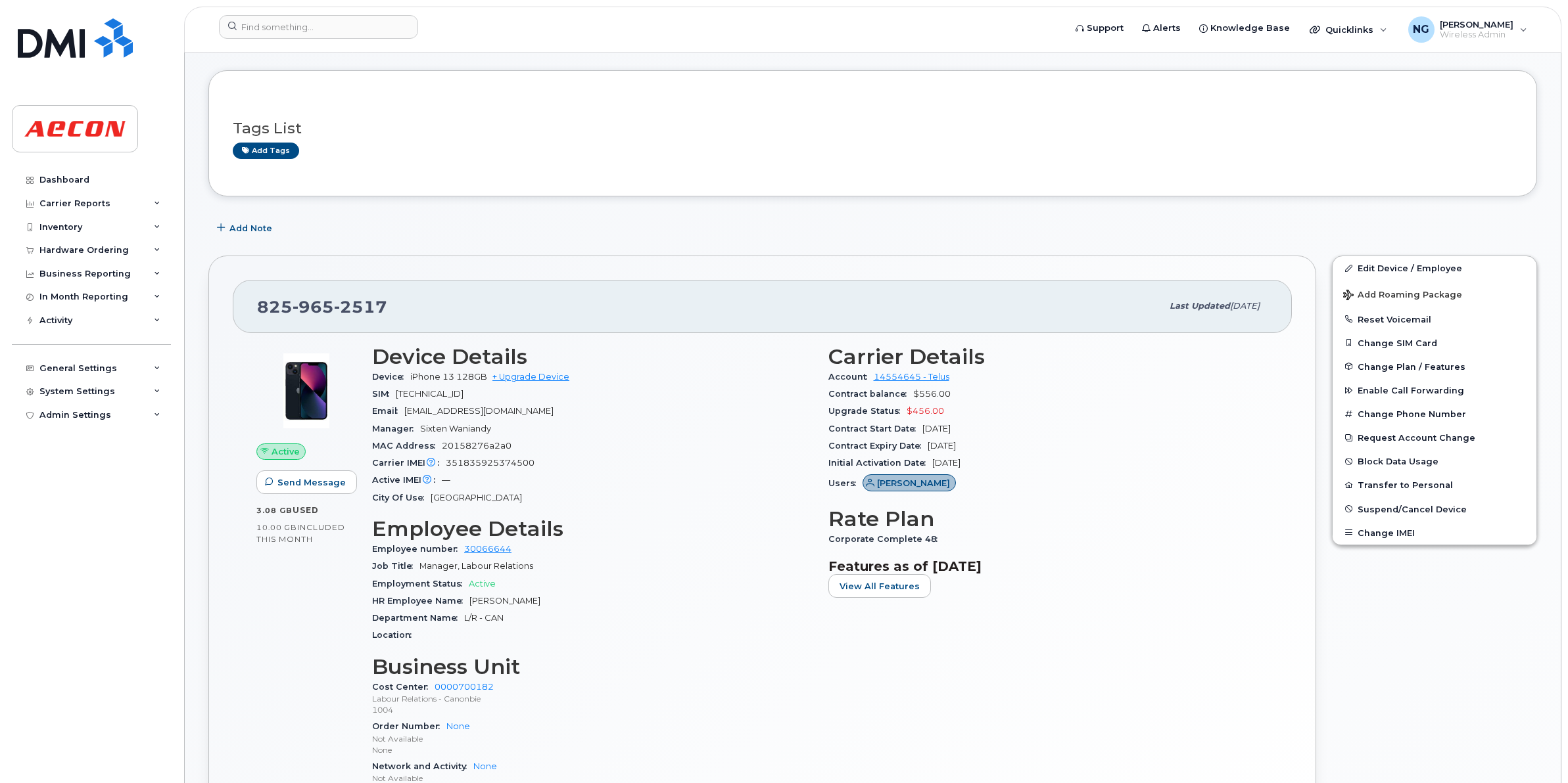
click at [1092, 646] on div "Carrier Details Account 14554645 - Telus Contract balance $556.00 Upgrade Statu…" at bounding box center [1048, 576] width 456 height 479
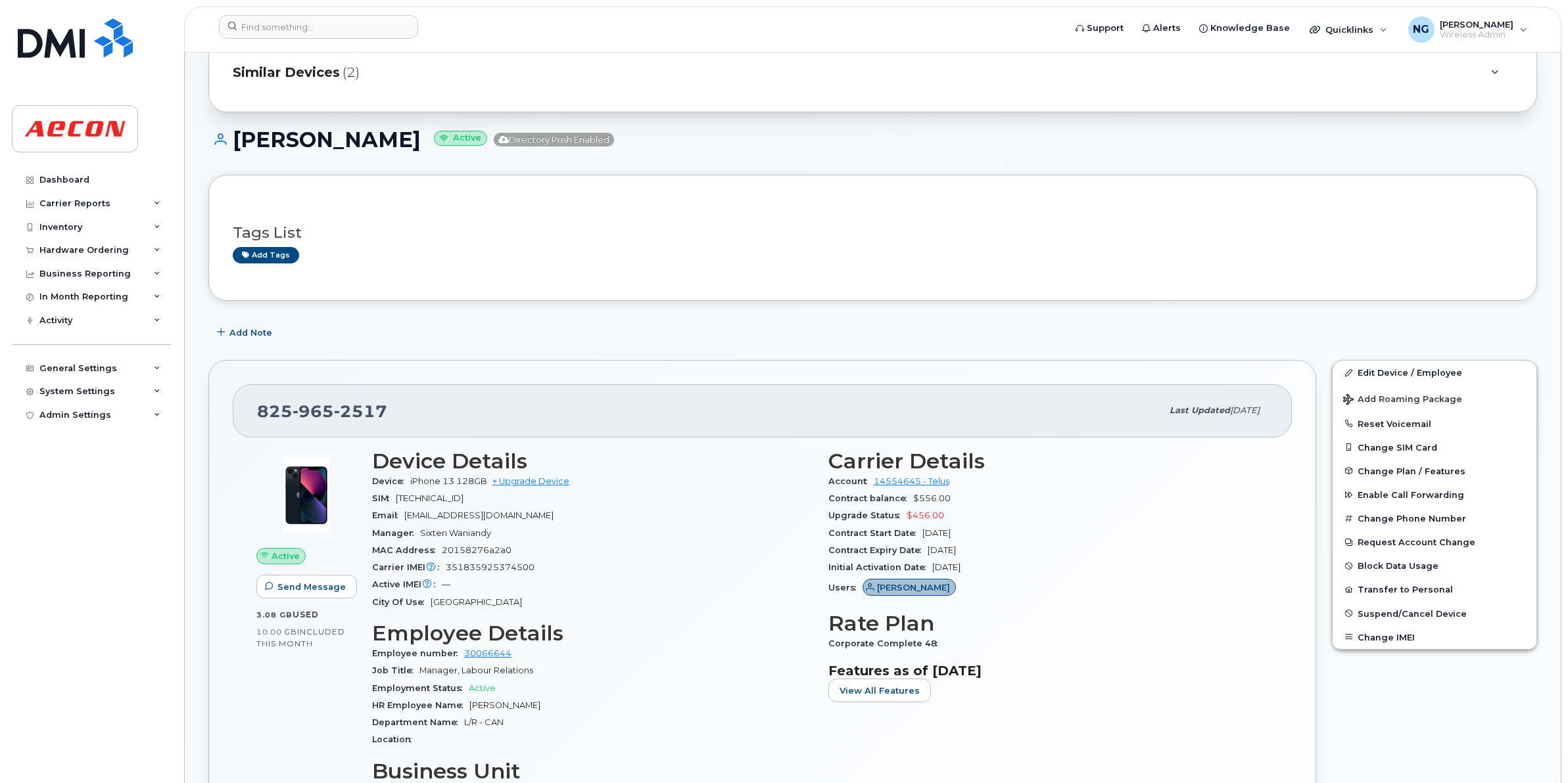
scroll to position [0, 0]
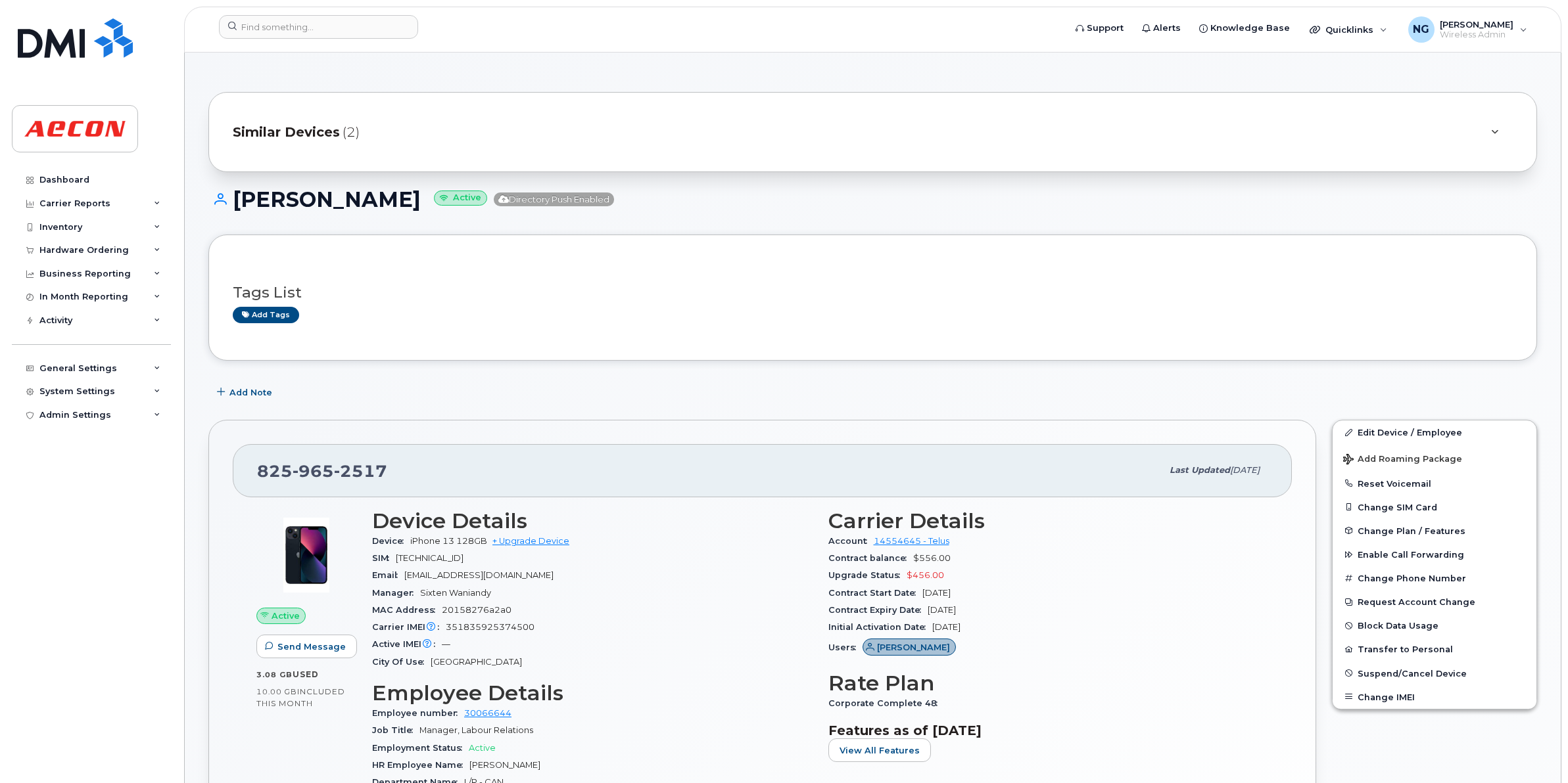
click at [304, 135] on span "Similar Devices" at bounding box center [286, 132] width 107 height 19
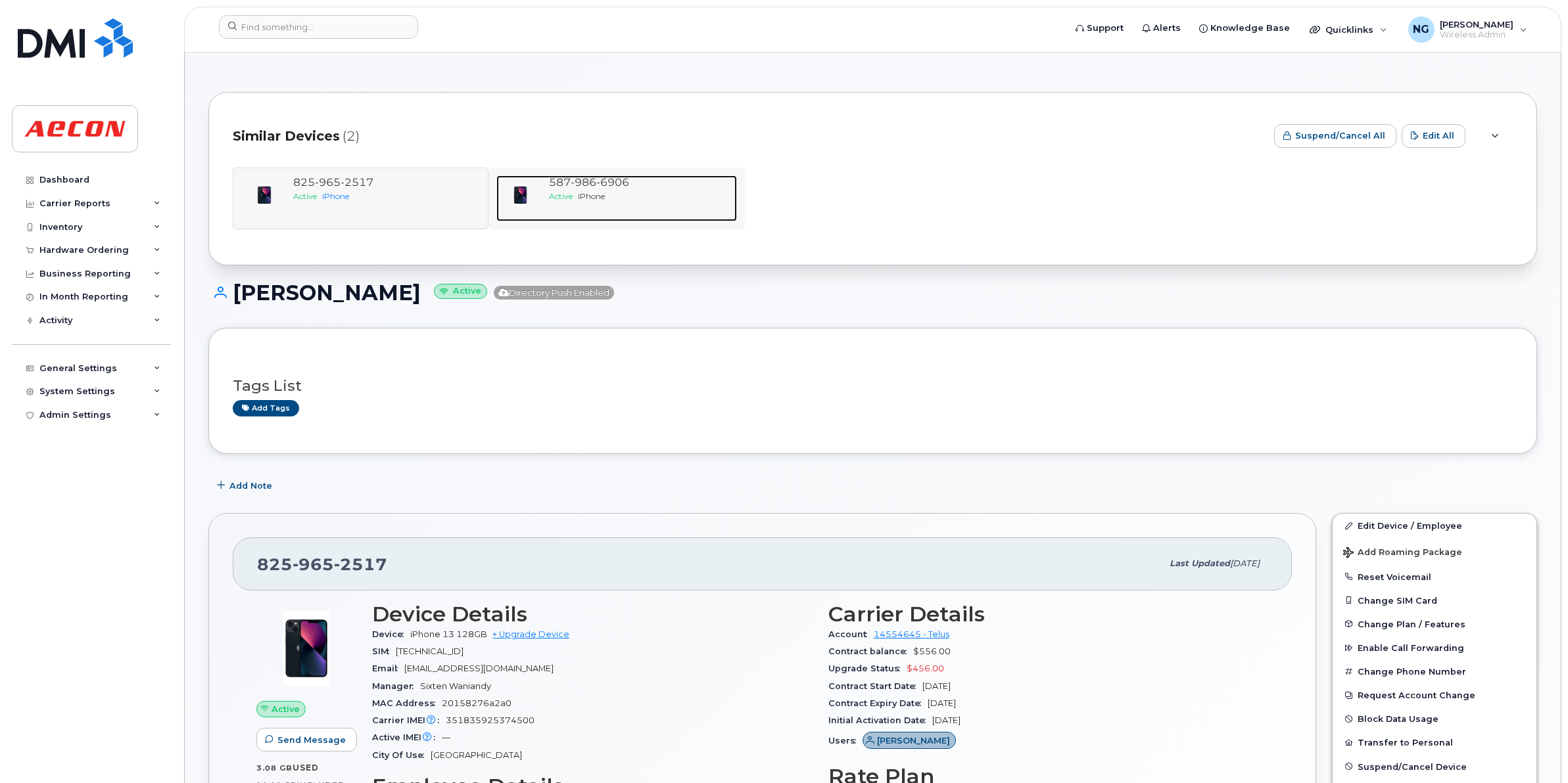
click at [616, 176] on span "6906" at bounding box center [612, 182] width 33 height 13
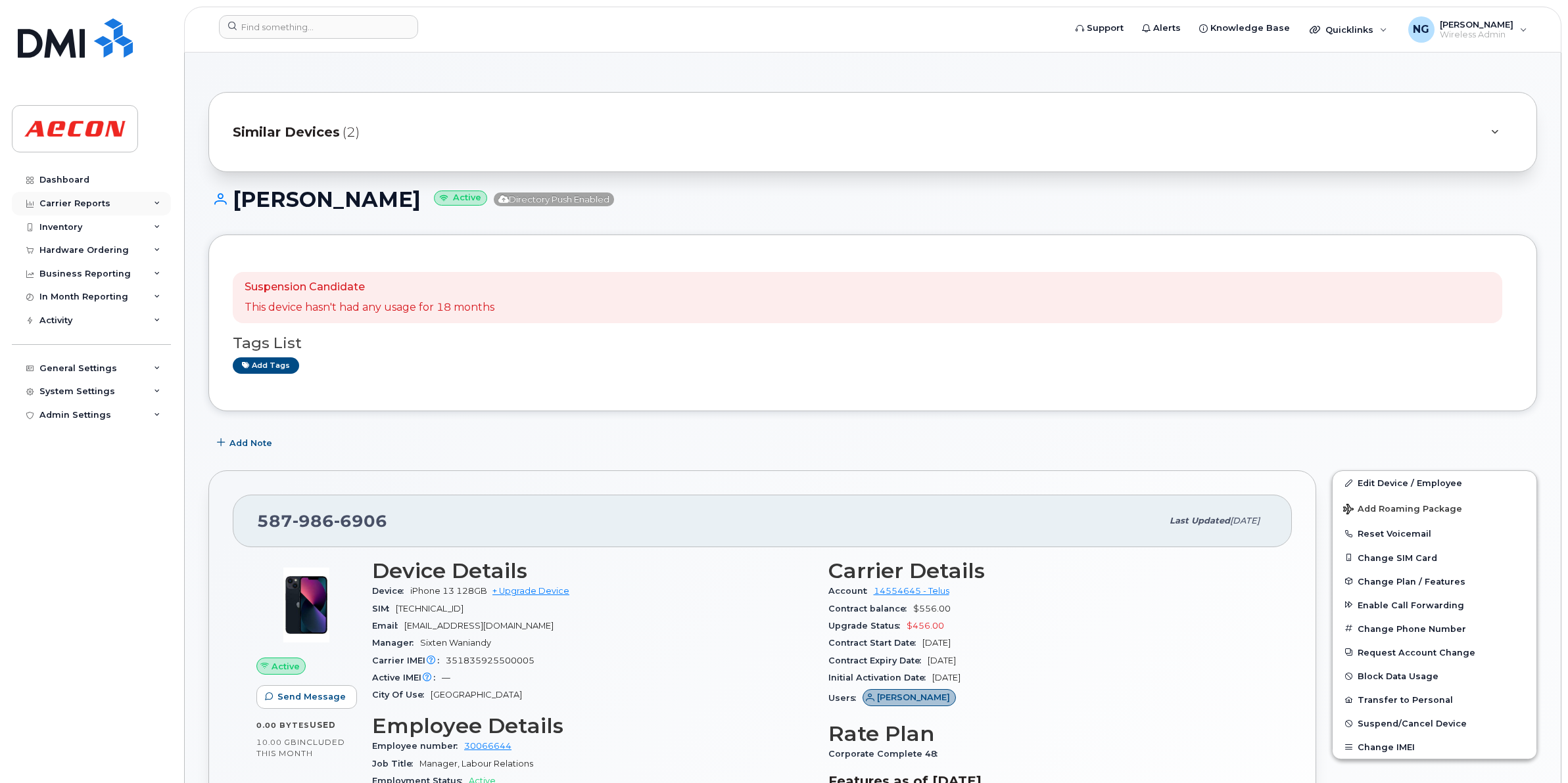
click at [79, 206] on div "Carrier Reports" at bounding box center [74, 203] width 71 height 11
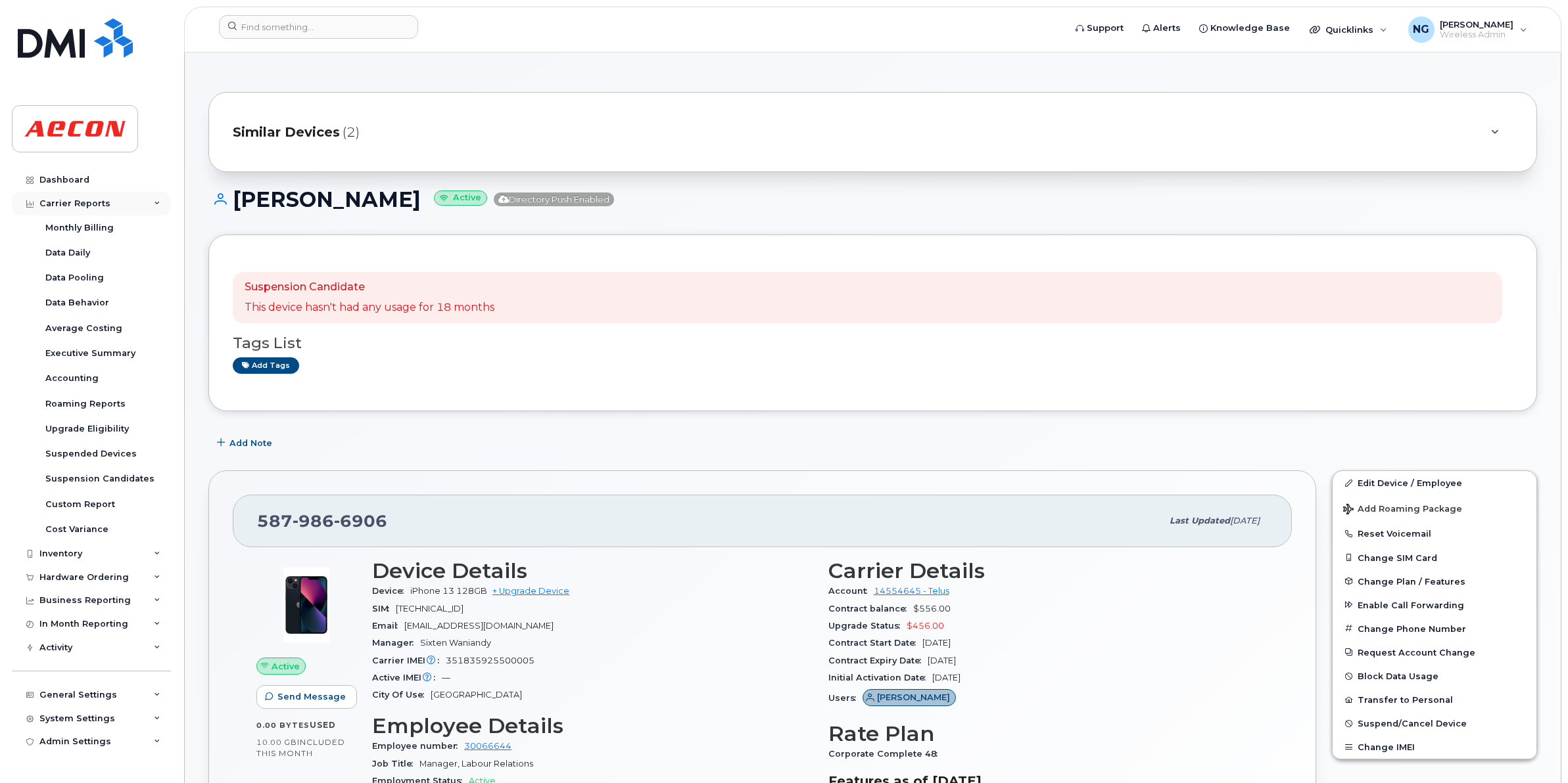
click at [132, 197] on div "Carrier Reports" at bounding box center [91, 203] width 159 height 23
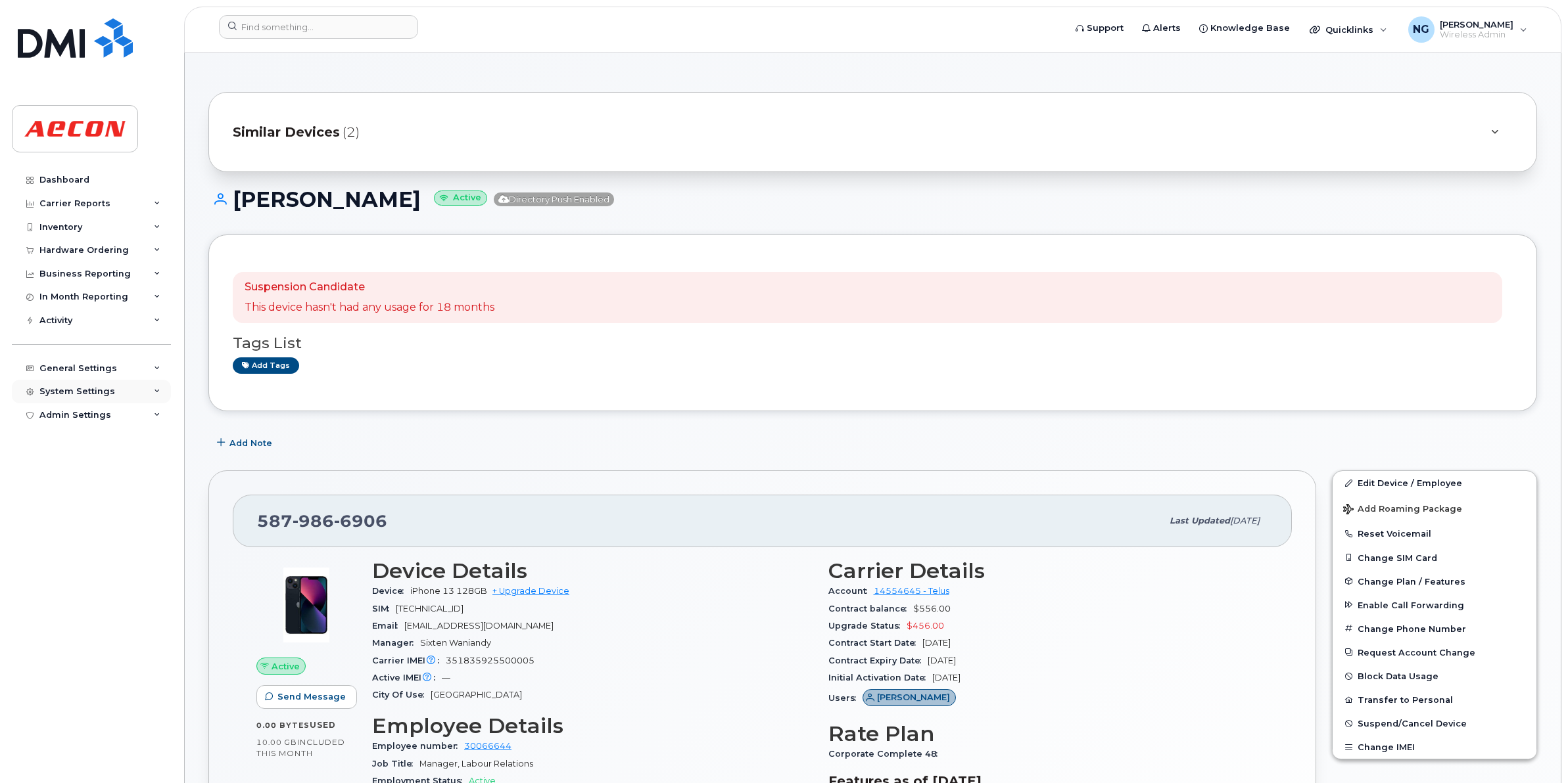
click at [66, 392] on div "System Settings" at bounding box center [77, 391] width 76 height 11
click at [71, 645] on div "Admin Settings" at bounding box center [75, 641] width 72 height 11
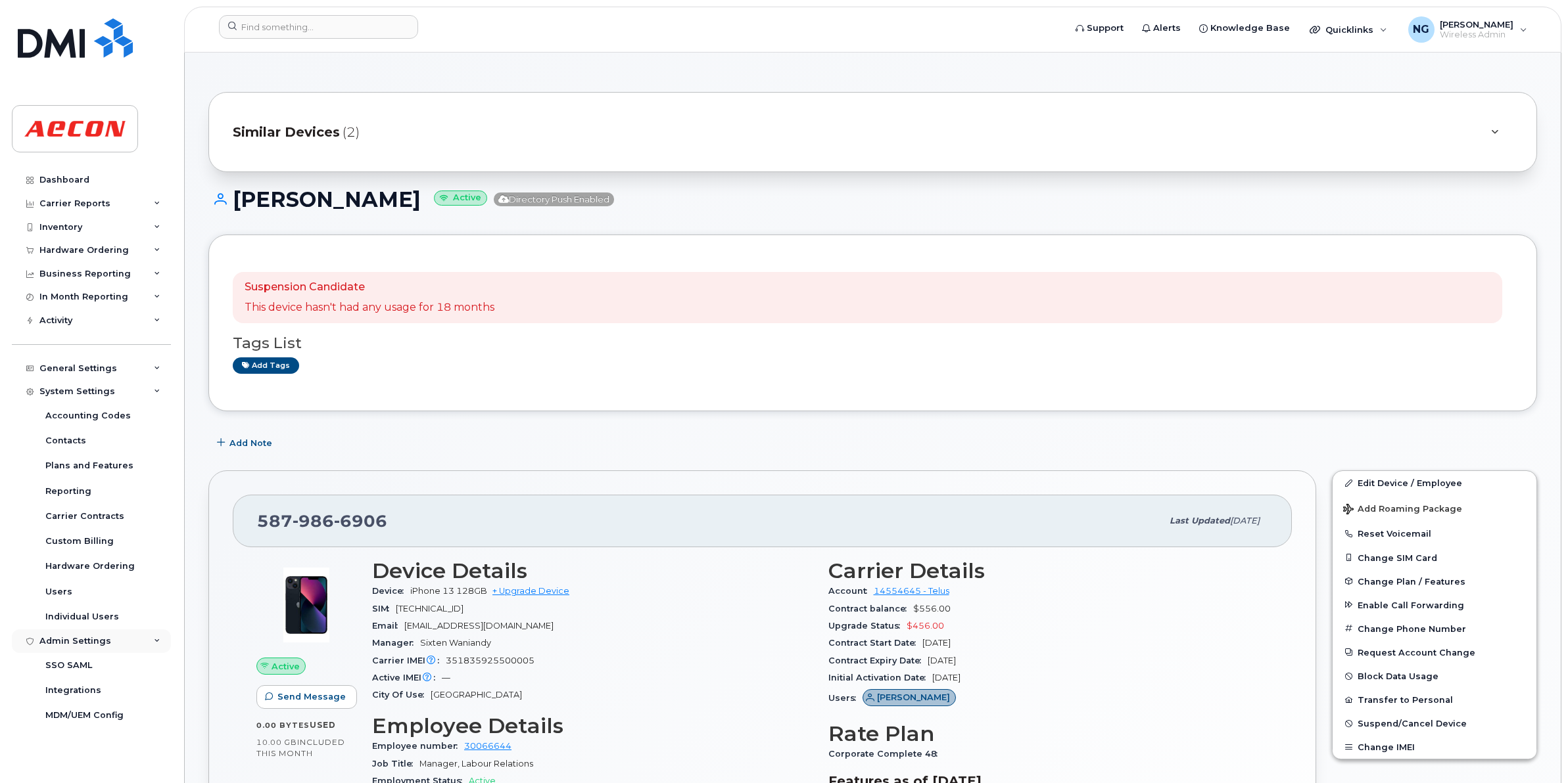
click at [112, 640] on div "Admin Settings" at bounding box center [91, 641] width 159 height 23
click at [85, 371] on div "General Settings" at bounding box center [78, 369] width 78 height 11
click at [87, 497] on div "Managers & Employees" at bounding box center [98, 493] width 108 height 12
